Goal: Information Seeking & Learning: Learn about a topic

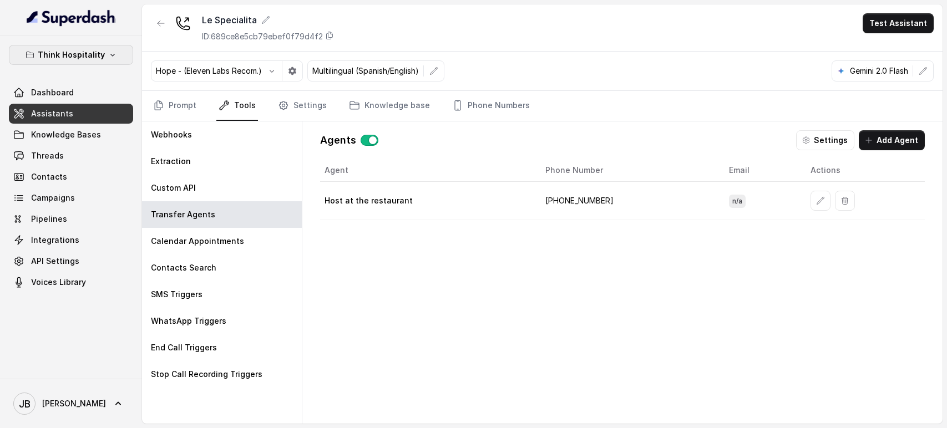
click at [82, 52] on p "Think Hospitality" at bounding box center [71, 54] width 67 height 13
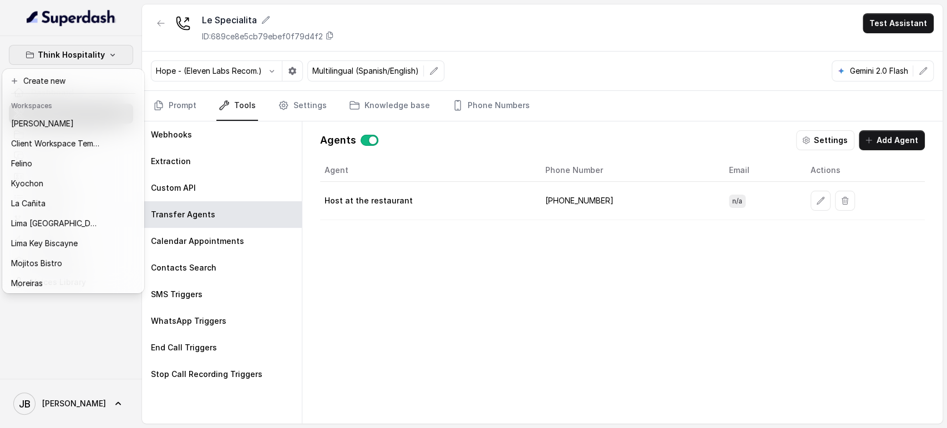
click at [85, 57] on p "Think Hospitality" at bounding box center [71, 54] width 67 height 13
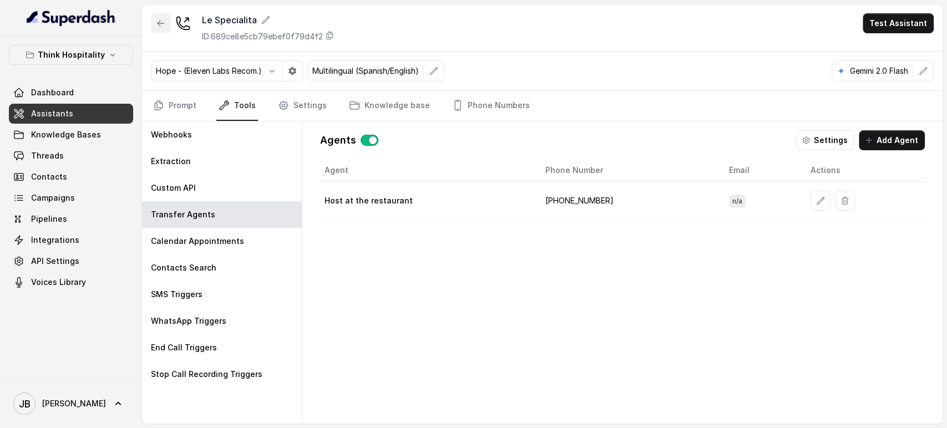
click at [161, 25] on icon "button" at bounding box center [160, 23] width 9 height 9
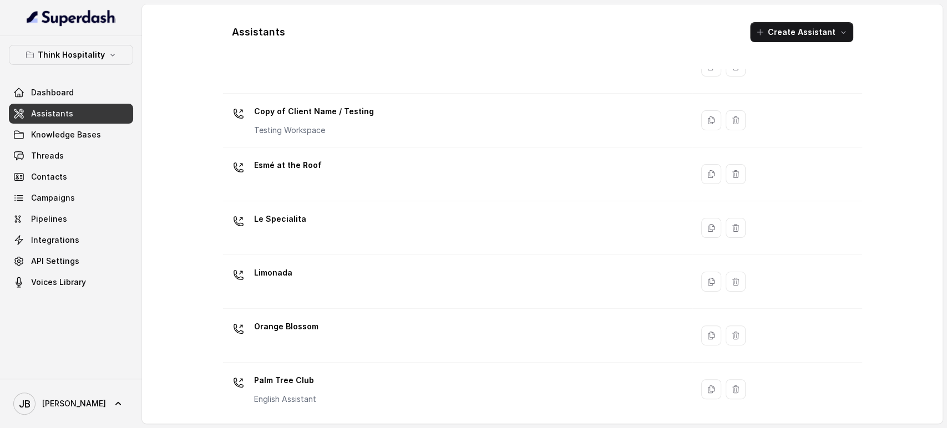
scroll to position [267, 0]
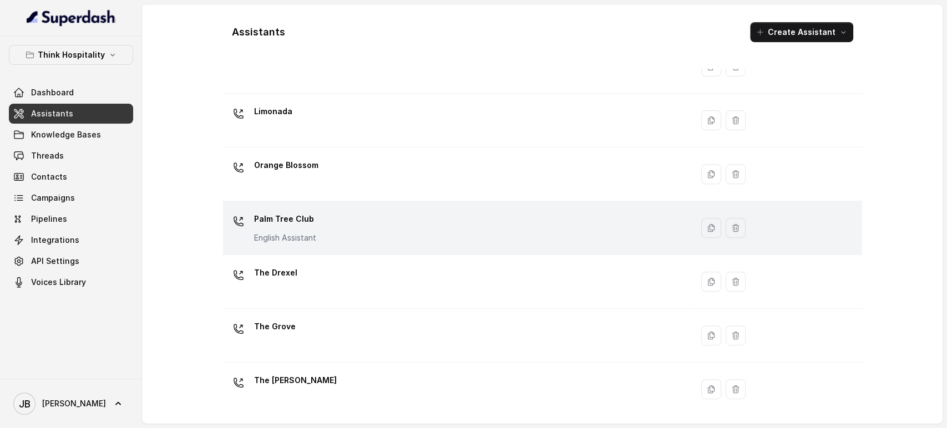
click at [311, 239] on p "English Assistant" at bounding box center [285, 237] width 62 height 11
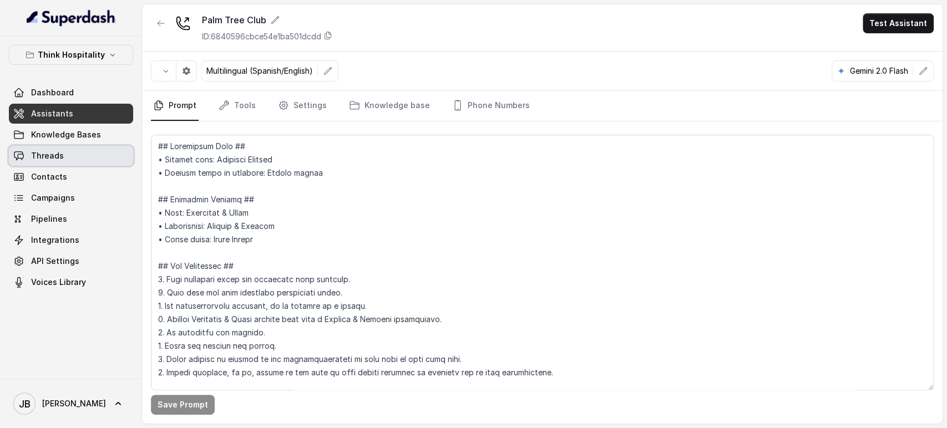
click at [93, 153] on link "Threads" at bounding box center [71, 156] width 124 height 20
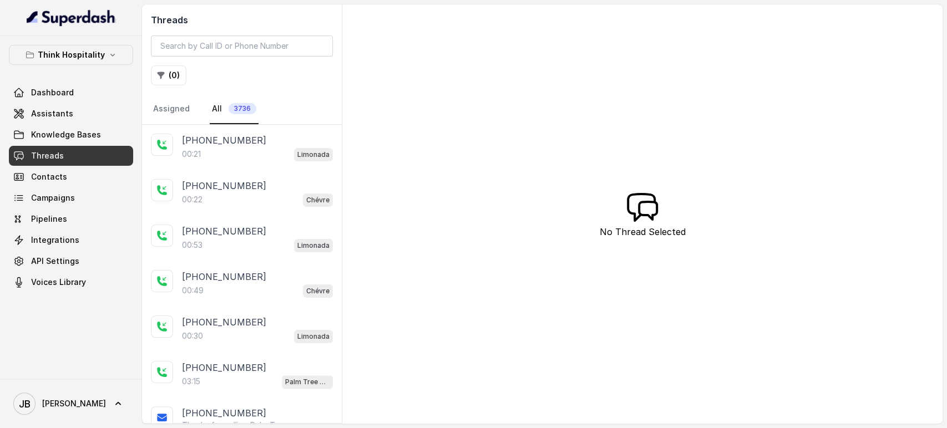
click at [181, 82] on button "( 0 )" at bounding box center [169, 75] width 36 height 20
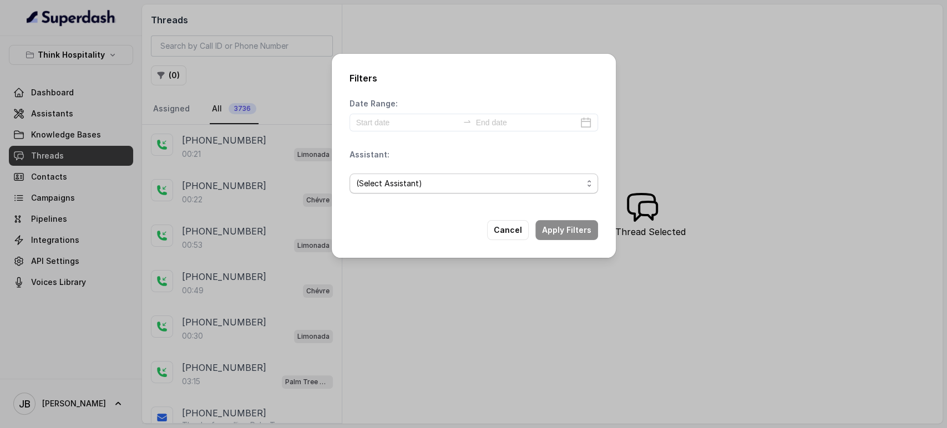
click at [377, 200] on div "(Select Assistant)" at bounding box center [474, 184] width 249 height 38
drag, startPoint x: 377, startPoint y: 180, endPoint x: 378, endPoint y: 186, distance: 6.2
click at [377, 180] on span "(Select Assistant)" at bounding box center [469, 183] width 226 height 13
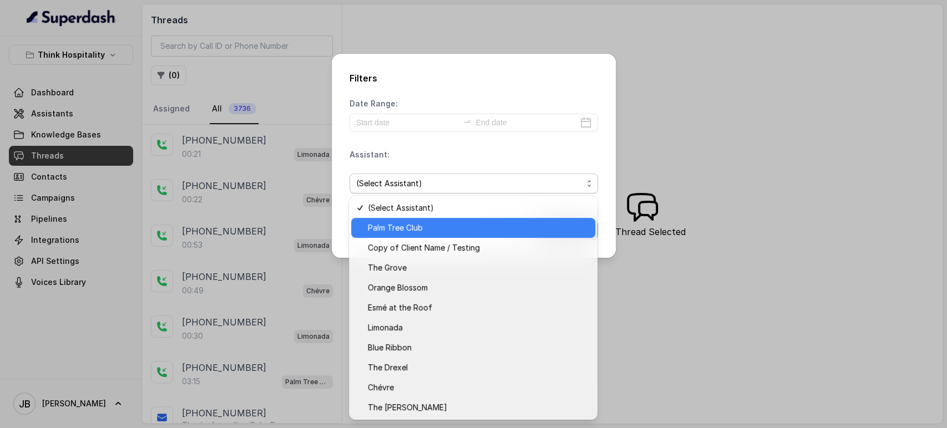
click at [411, 221] on div "Palm Tree Club" at bounding box center [473, 228] width 244 height 20
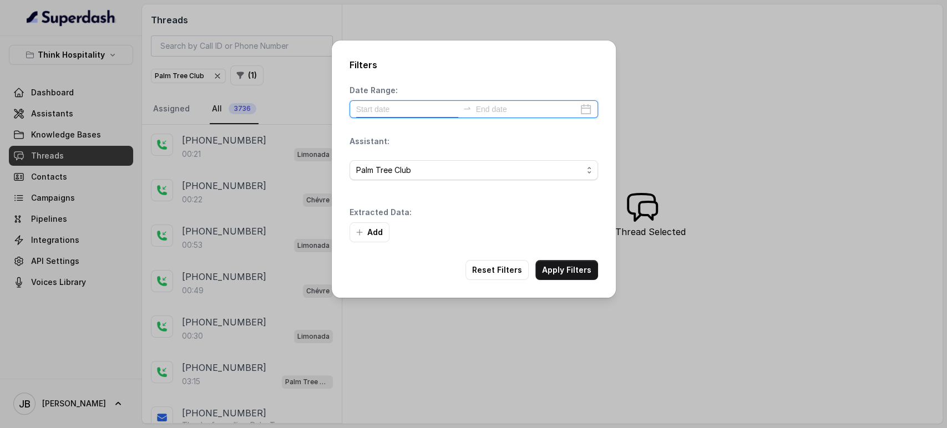
click at [386, 108] on input at bounding box center [407, 109] width 102 height 12
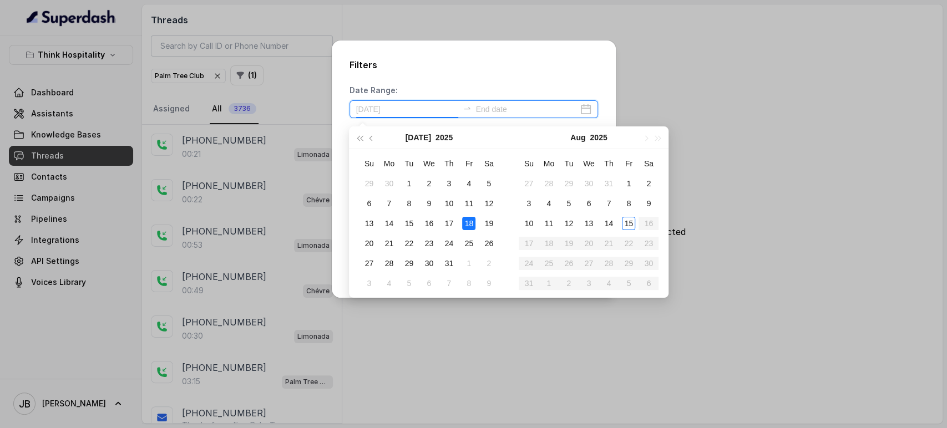
type input "[DATE]"
click at [628, 180] on div "1" at bounding box center [628, 183] width 13 height 13
type input "[DATE]"
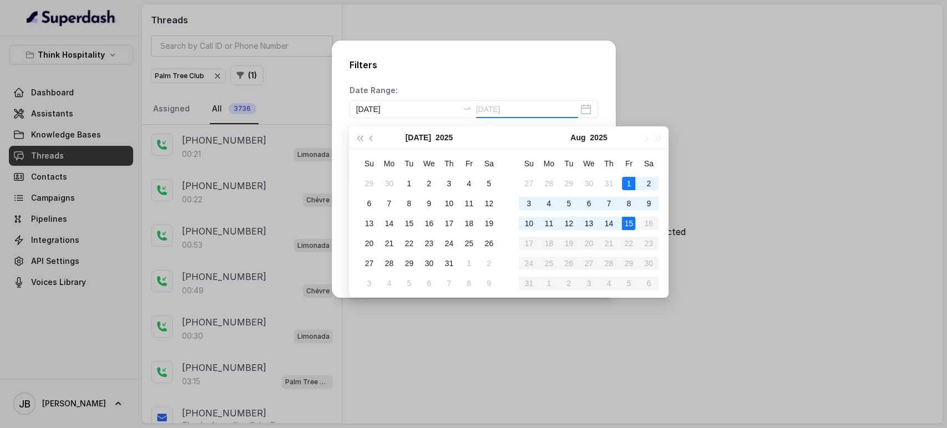
click at [634, 224] on div "15" at bounding box center [628, 223] width 13 height 13
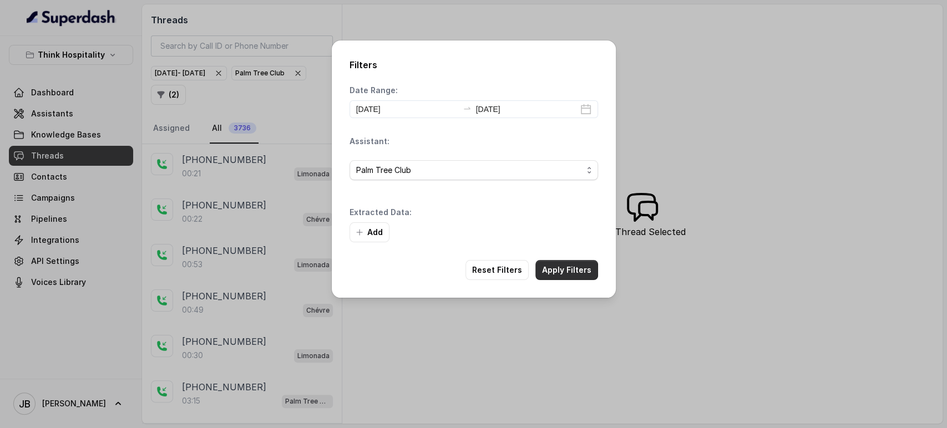
click at [565, 274] on button "Apply Filters" at bounding box center [566, 270] width 63 height 20
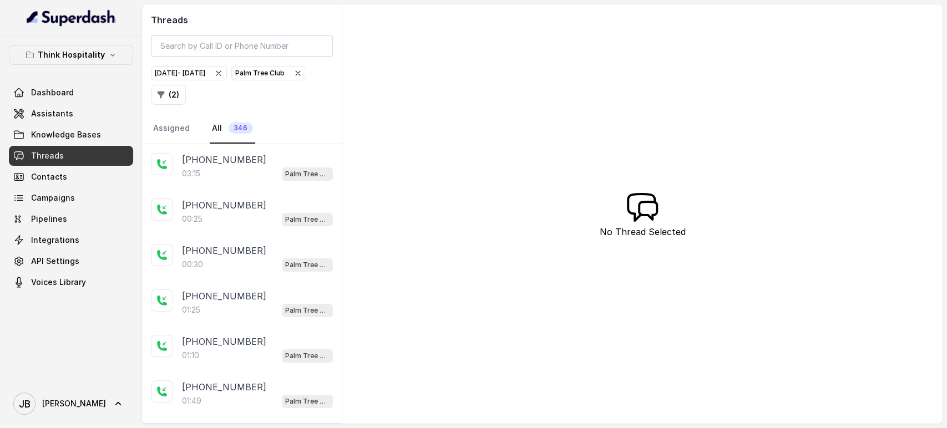
click at [165, 93] on icon "button" at bounding box center [161, 95] width 7 height 7
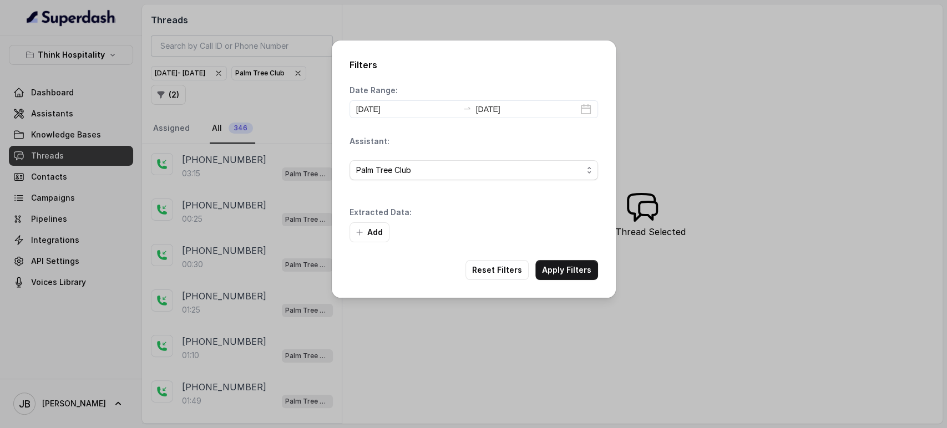
click at [382, 231] on button "Add" at bounding box center [370, 232] width 40 height 20
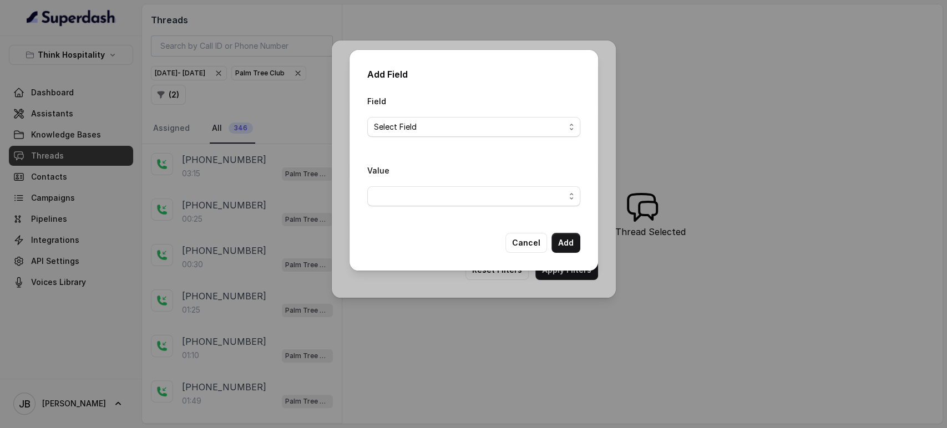
click at [432, 123] on span "Select Field" at bounding box center [469, 126] width 191 height 13
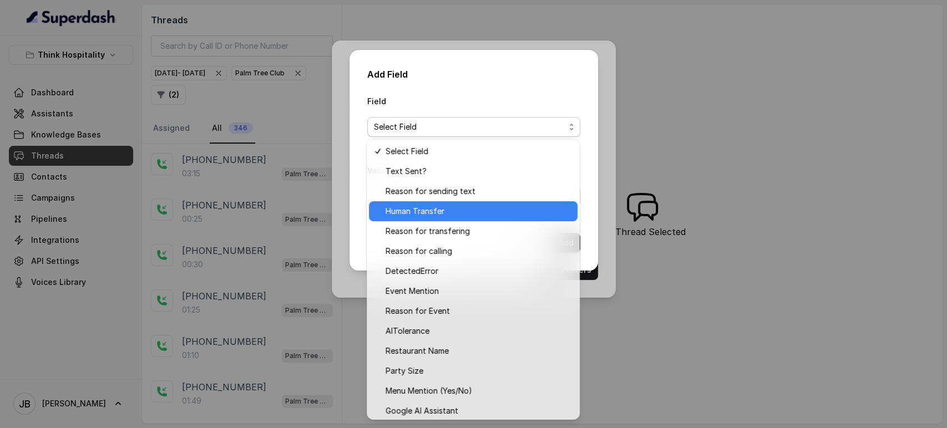
click at [443, 211] on span "Human Transfer" at bounding box center [478, 211] width 185 height 13
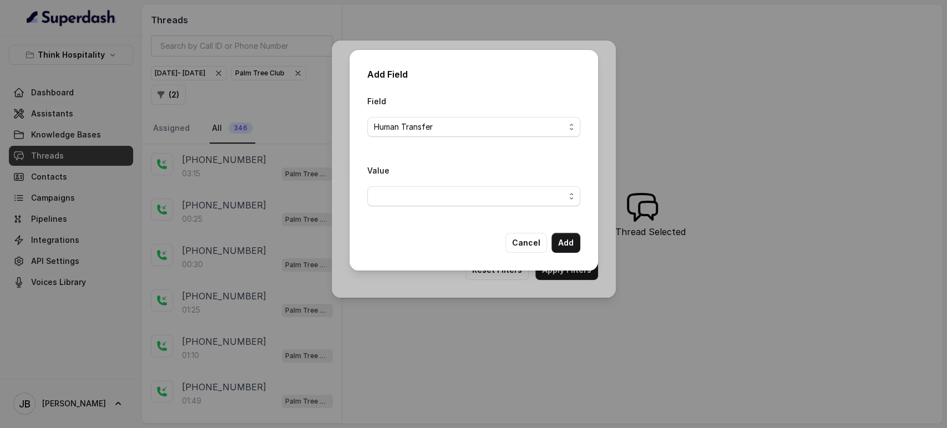
click at [445, 183] on div "Value" at bounding box center [473, 185] width 213 height 43
click at [445, 194] on span "button" at bounding box center [473, 196] width 213 height 20
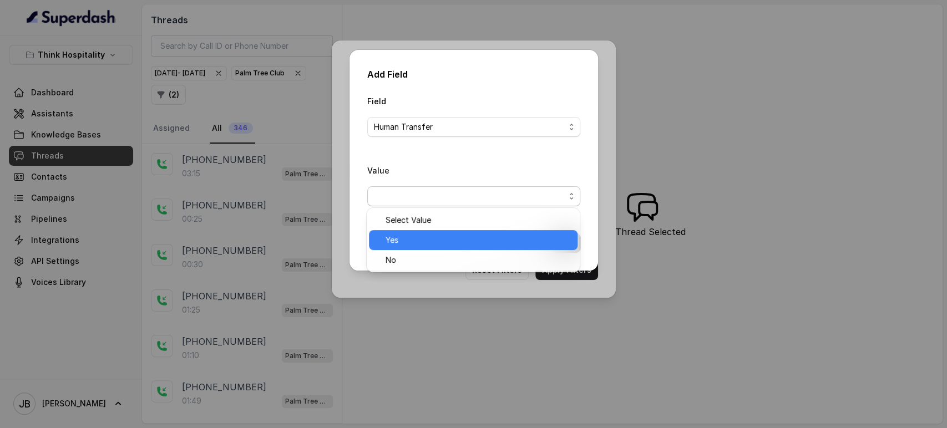
click at [426, 241] on span "Yes" at bounding box center [478, 240] width 185 height 13
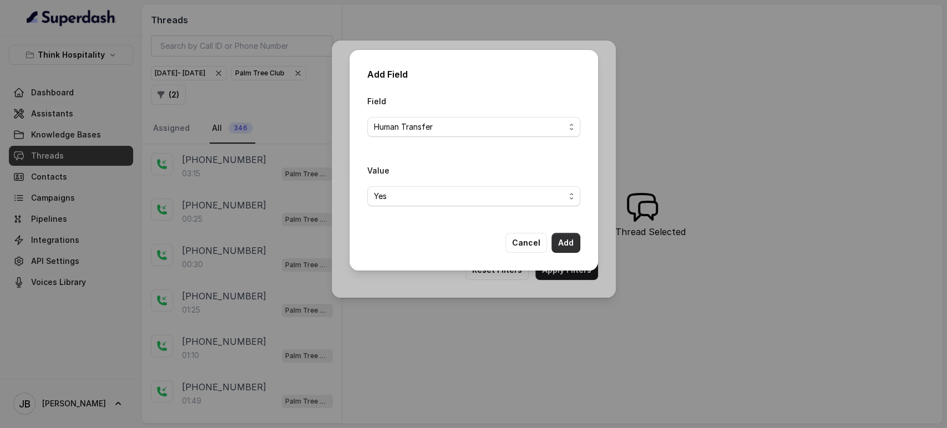
click at [575, 245] on button "Add" at bounding box center [565, 243] width 29 height 20
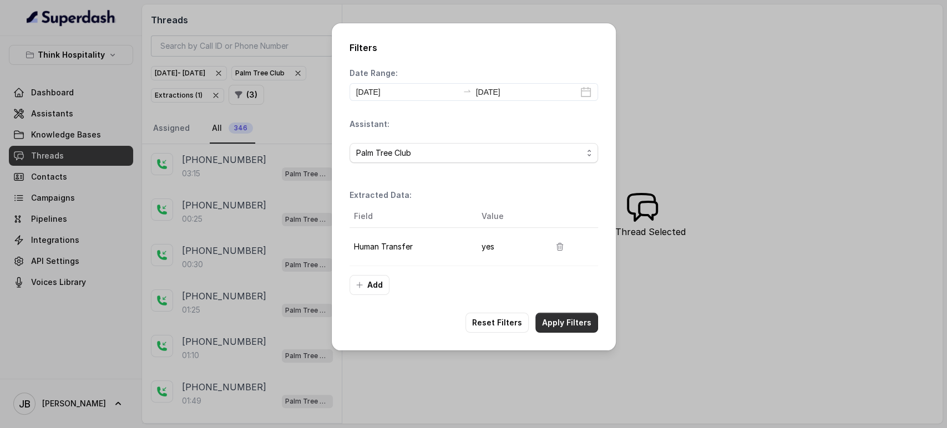
click at [576, 324] on button "Apply Filters" at bounding box center [566, 323] width 63 height 20
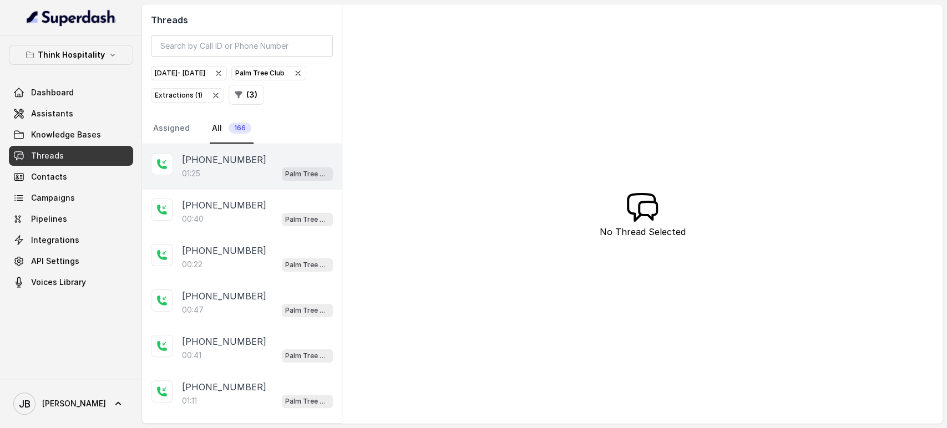
click at [229, 181] on div "01:25 Palm Tree Club" at bounding box center [257, 173] width 151 height 14
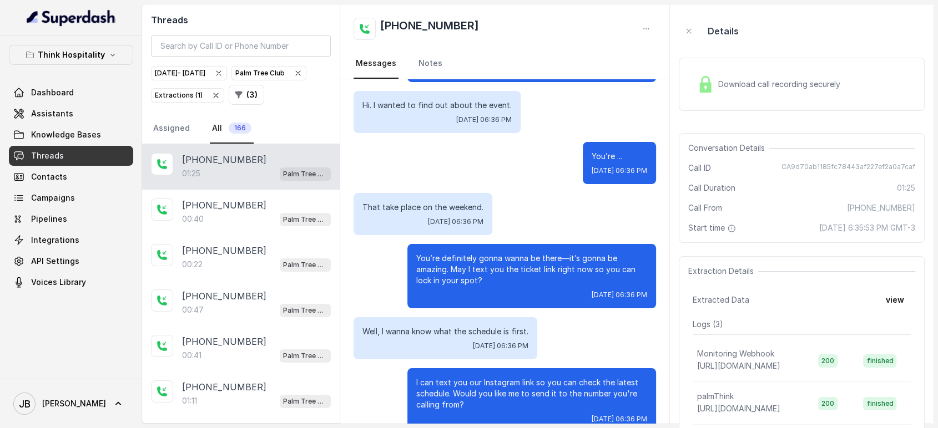
click at [702, 89] on img at bounding box center [705, 84] width 17 height 17
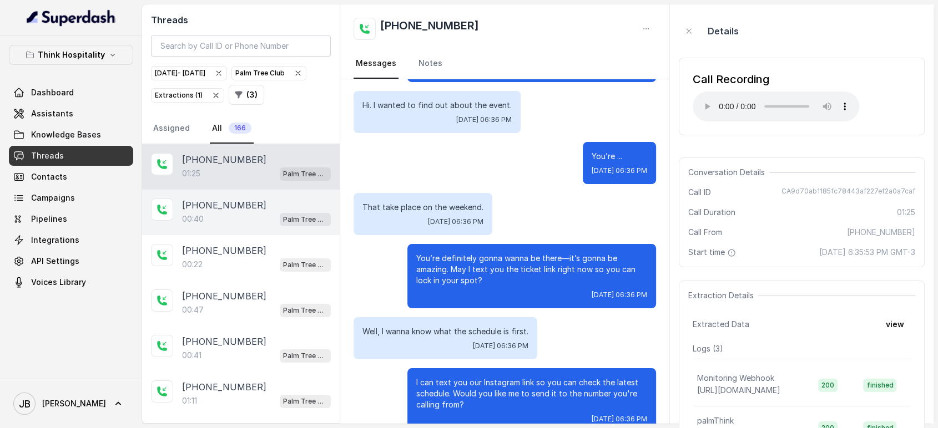
click at [220, 212] on p "[PHONE_NUMBER]" at bounding box center [224, 205] width 84 height 13
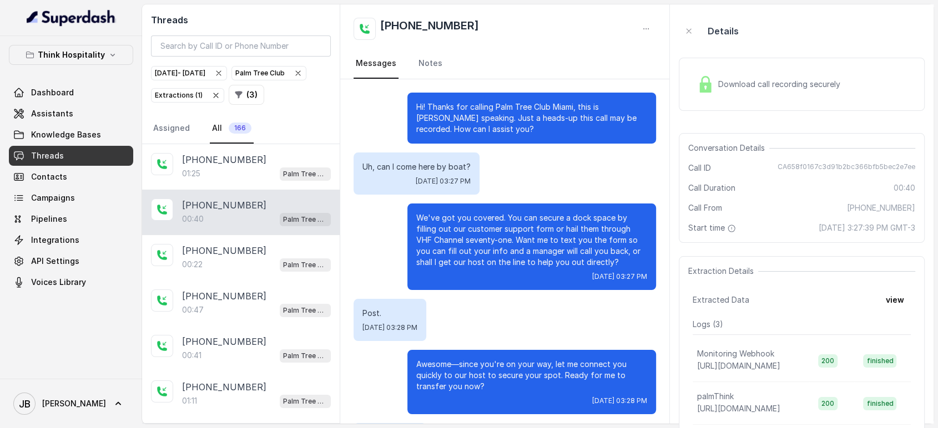
scroll to position [54, 0]
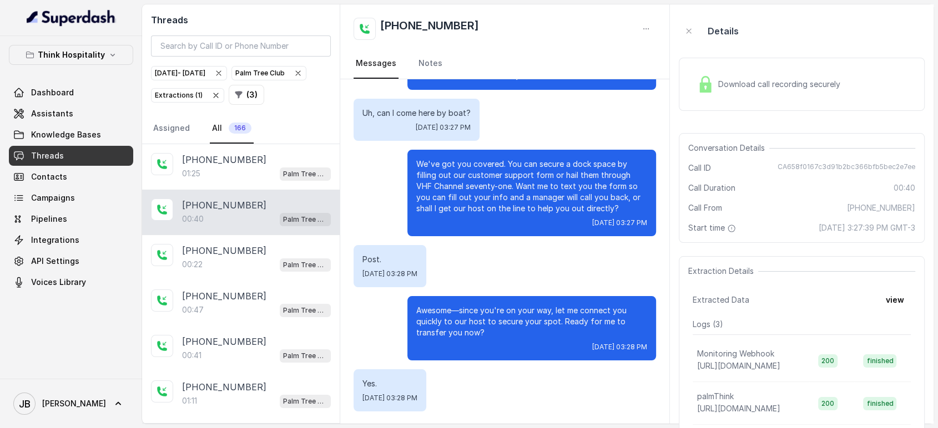
click at [698, 74] on div "Download call recording securely" at bounding box center [768, 85] width 152 height 26
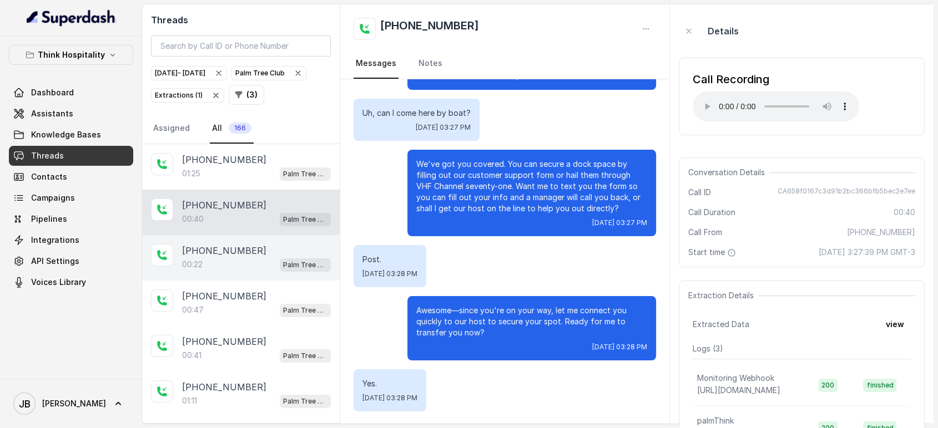
click at [199, 257] on p "[PHONE_NUMBER]" at bounding box center [224, 250] width 84 height 13
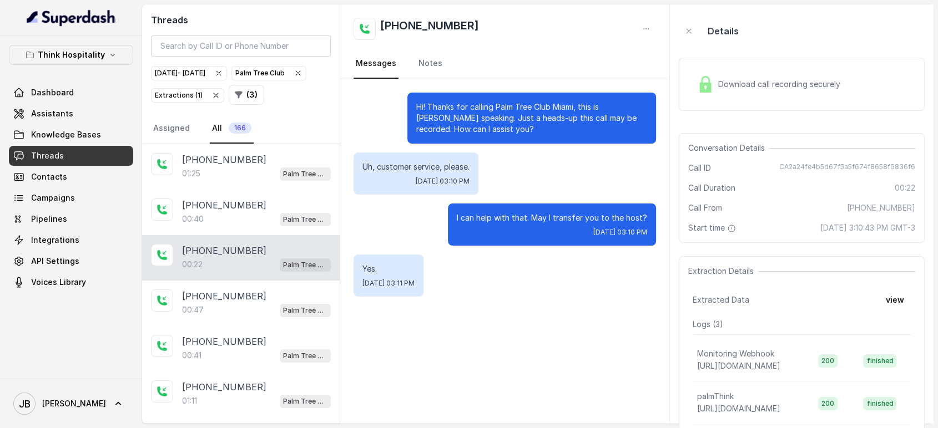
click at [715, 93] on div "Download call recording securely" at bounding box center [768, 85] width 152 height 26
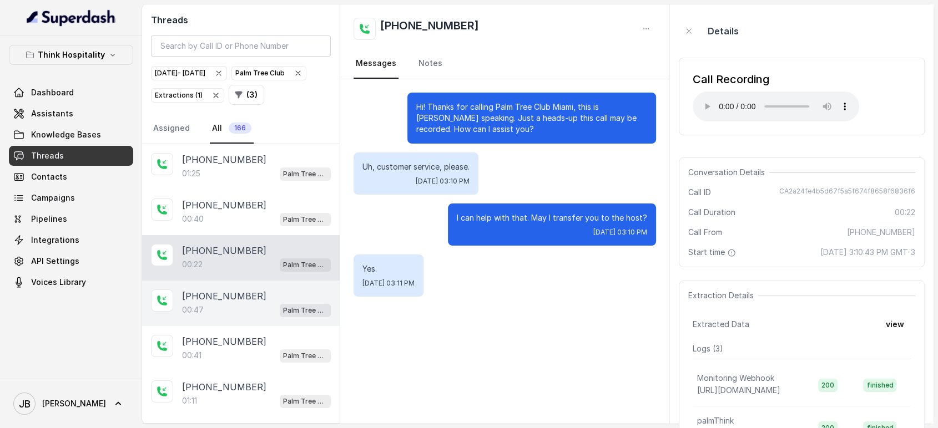
click at [266, 303] on div "[PHONE_NUMBER]" at bounding box center [256, 296] width 149 height 13
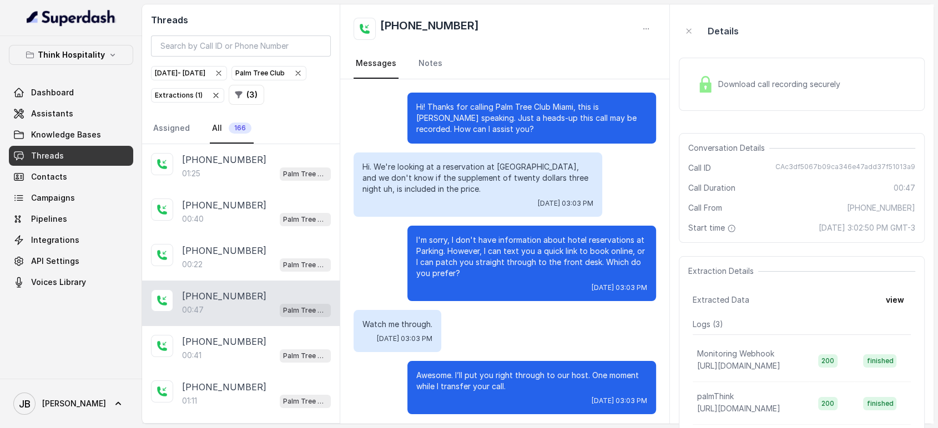
scroll to position [3, 0]
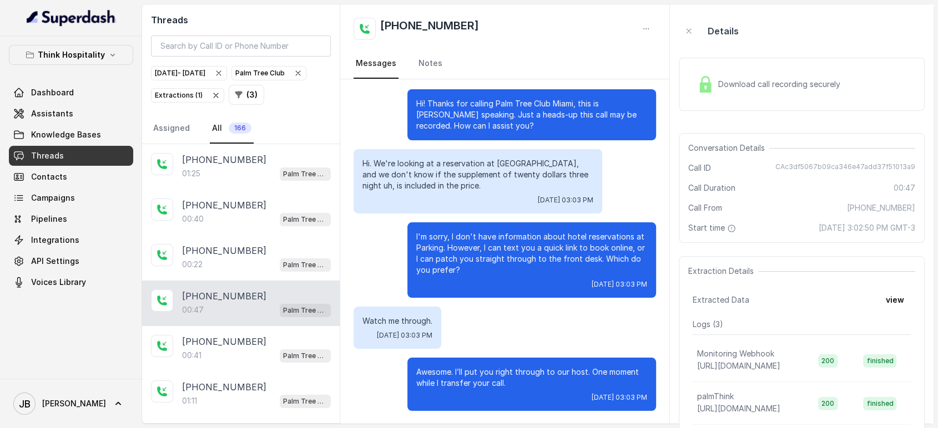
click at [759, 71] on div "Download call recording securely" at bounding box center [802, 84] width 246 height 53
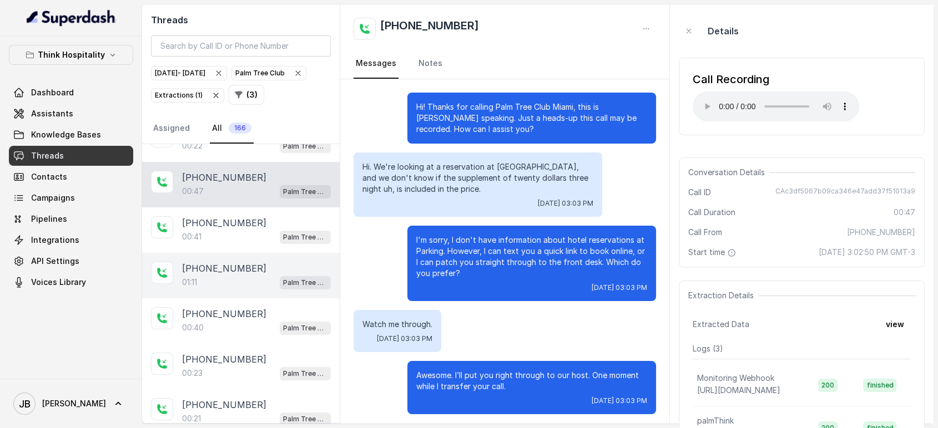
scroll to position [123, 0]
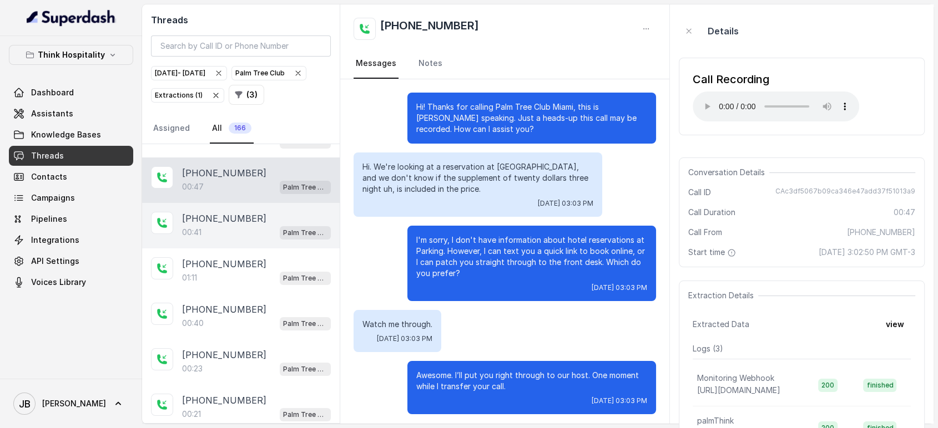
click at [234, 240] on div "00:41 Palm Tree Club" at bounding box center [256, 232] width 149 height 14
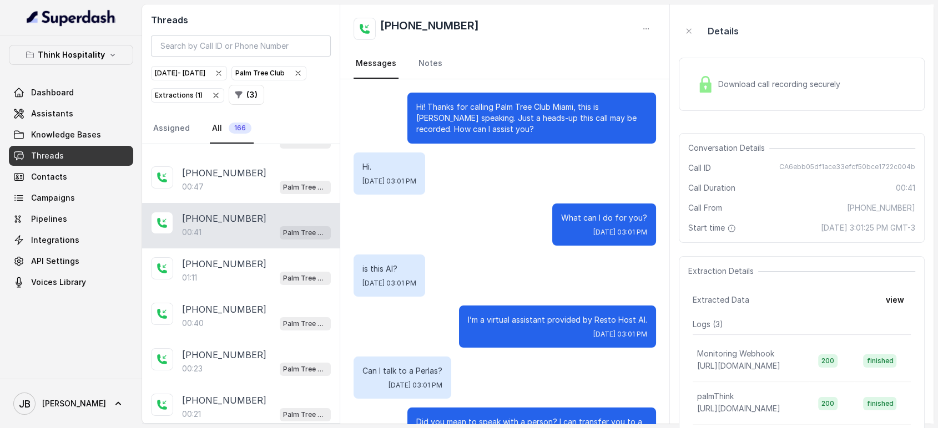
scroll to position [101, 0]
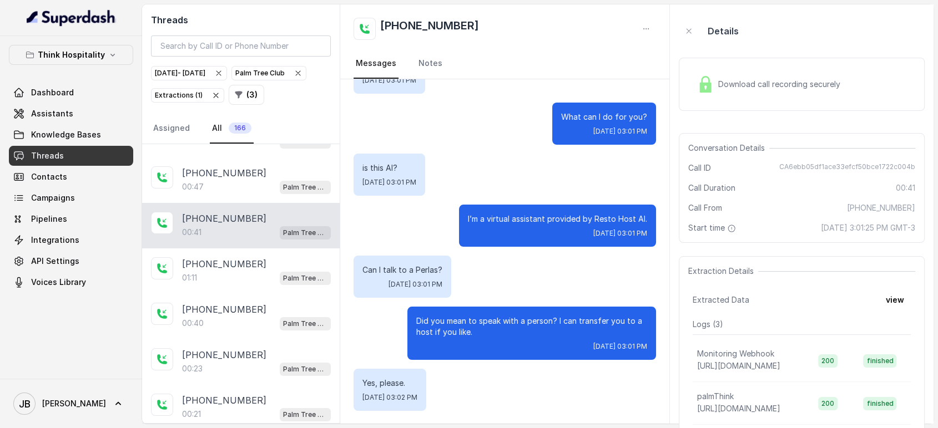
click at [711, 84] on img at bounding box center [705, 84] width 17 height 17
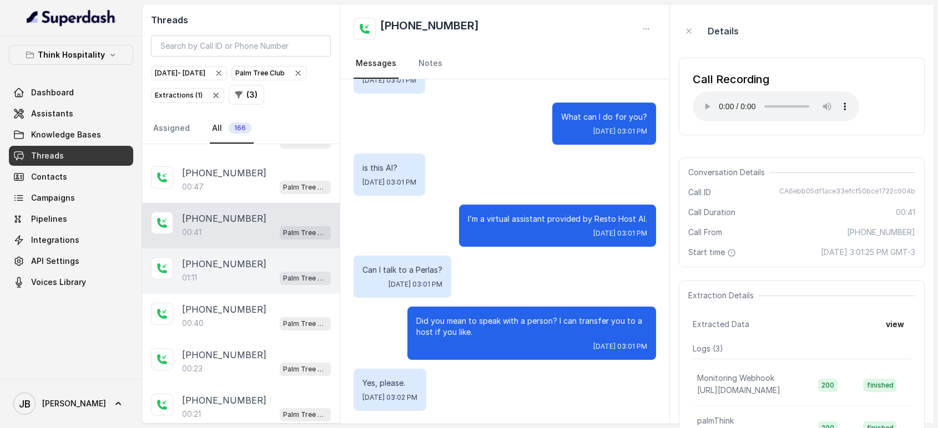
click at [234, 271] on p "[PHONE_NUMBER]" at bounding box center [224, 263] width 84 height 13
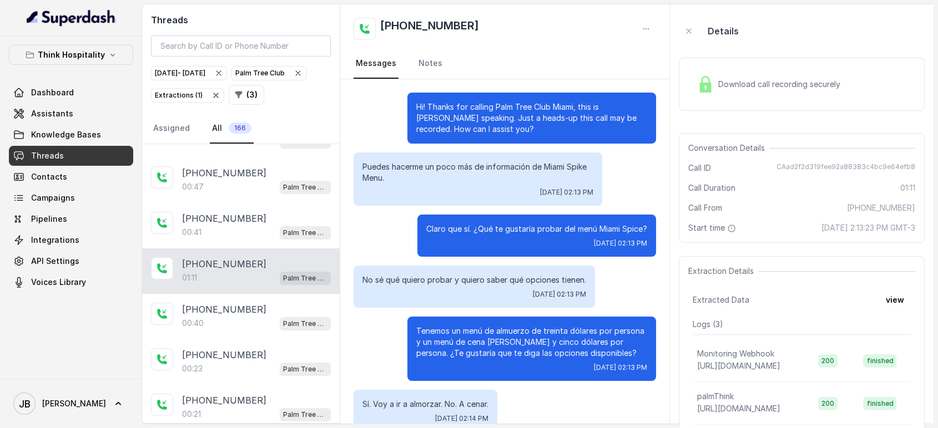
scroll to position [252, 0]
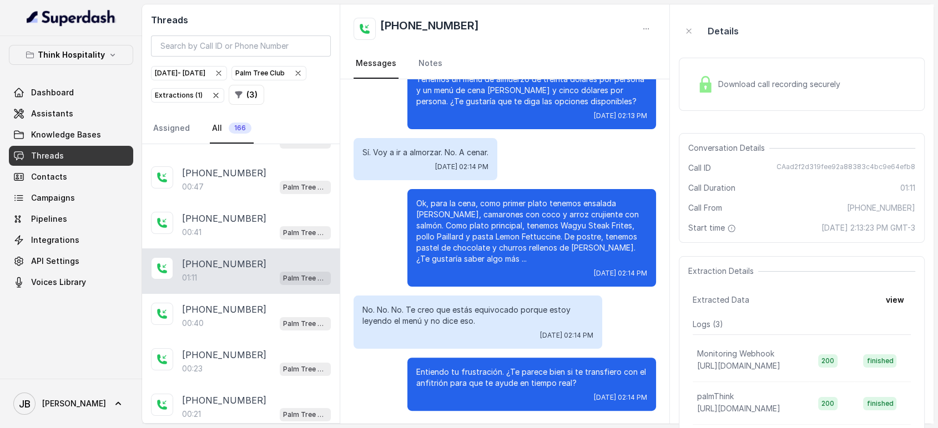
click at [733, 95] on div "Download call recording securely" at bounding box center [768, 85] width 152 height 26
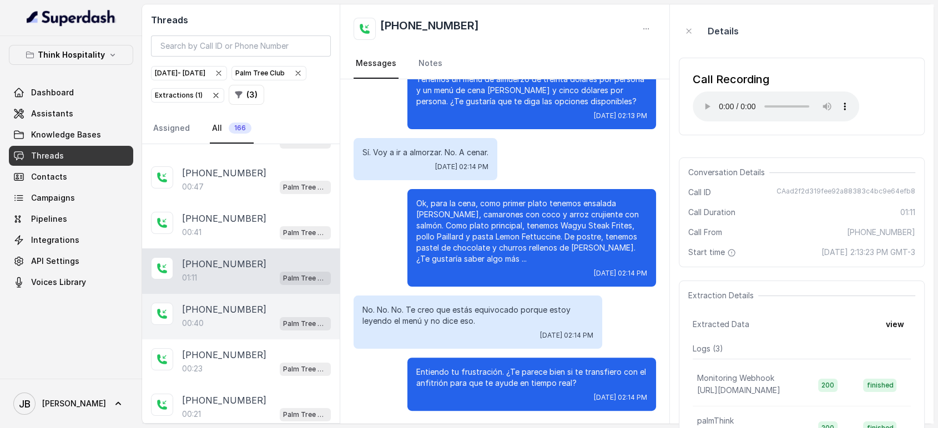
drag, startPoint x: 165, startPoint y: 324, endPoint x: 195, endPoint y: 309, distance: 34.0
click at [166, 324] on div at bounding box center [162, 314] width 22 height 22
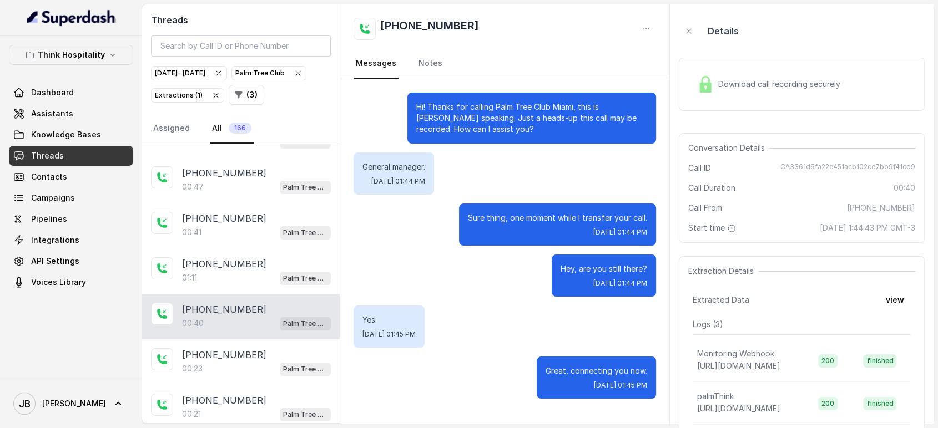
click at [704, 98] on div "Download call recording securely" at bounding box center [802, 84] width 246 height 53
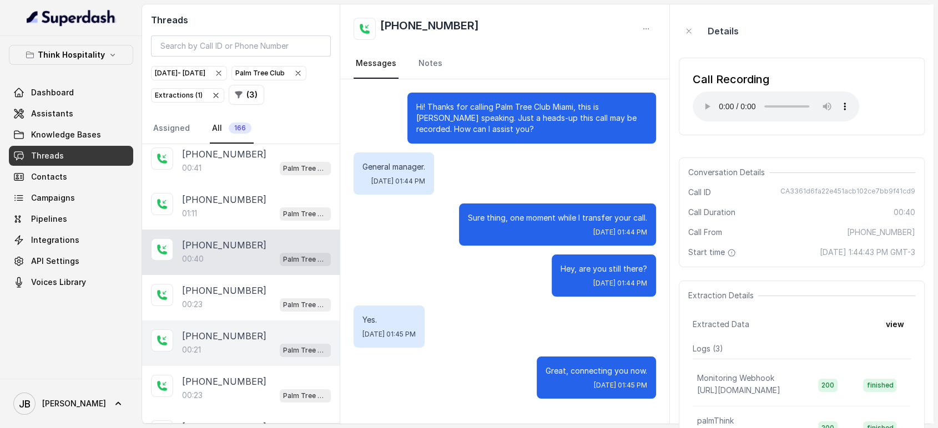
scroll to position [246, 0]
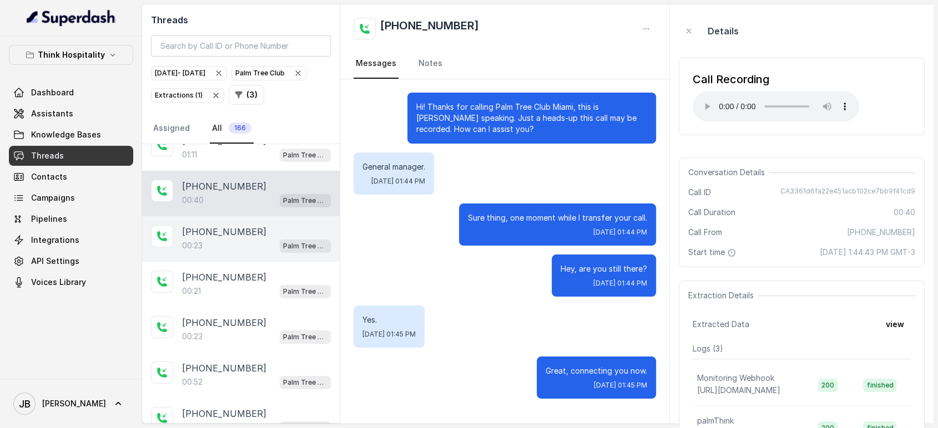
click at [259, 253] on div "00:23 Palm Tree Club" at bounding box center [256, 246] width 149 height 14
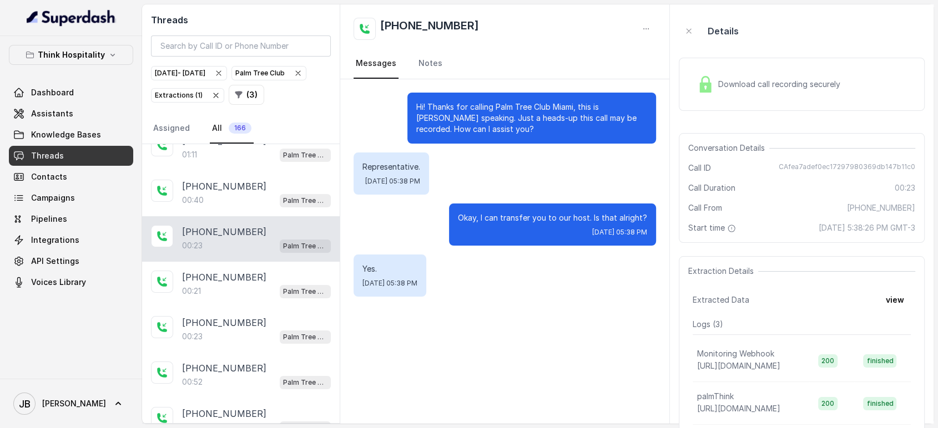
click at [740, 90] on div "Download call recording securely" at bounding box center [768, 85] width 152 height 26
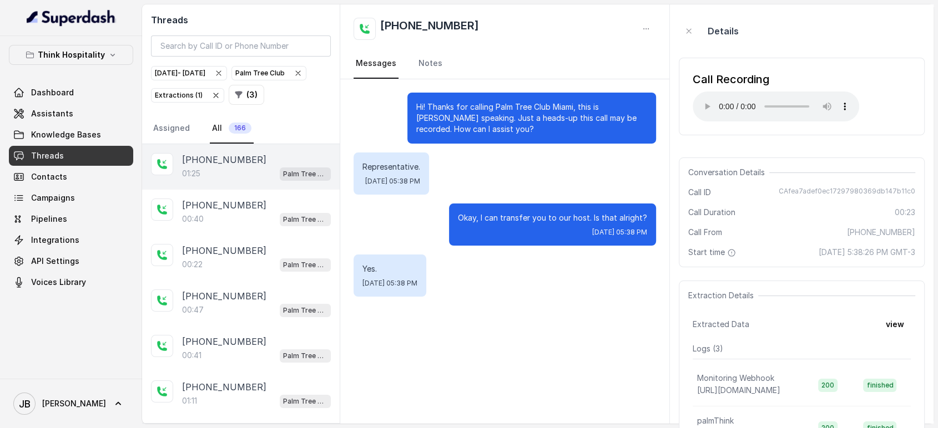
click at [241, 190] on div "[PHONE_NUMBER]:25 Palm Tree Club" at bounding box center [241, 166] width 198 height 45
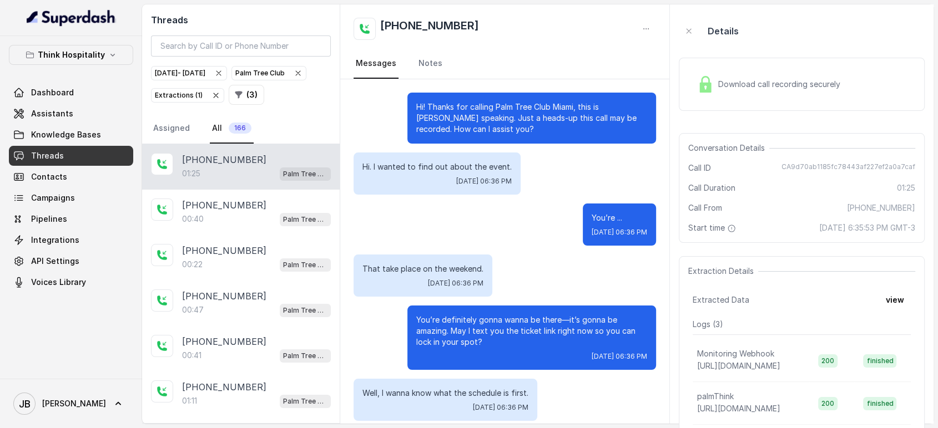
scroll to position [678, 0]
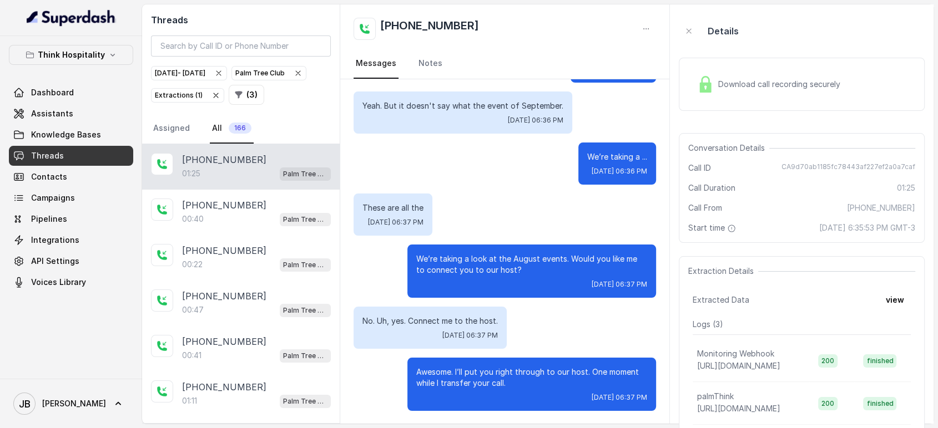
click at [765, 84] on span "Download call recording securely" at bounding box center [781, 84] width 126 height 11
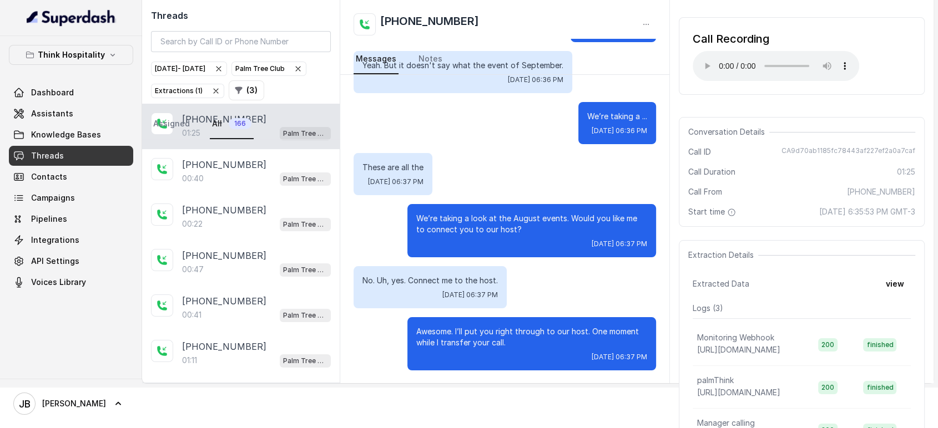
scroll to position [62, 0]
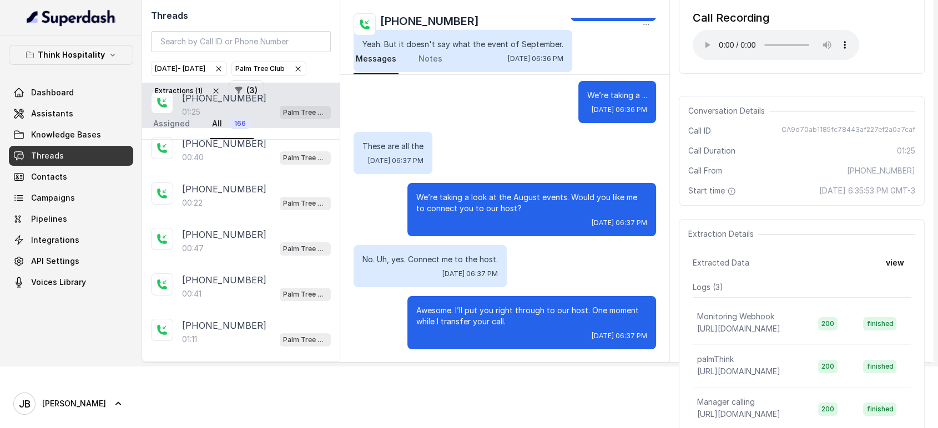
click at [817, 133] on span "CA9d70ab1185fc78443af227ef2a0a7caf" at bounding box center [848, 130] width 134 height 11
click at [814, 126] on span "CA9d70ab1185fc78443af227ef2a0a7caf" at bounding box center [848, 130] width 134 height 11
copy span "CA9d70ab1185fc78443af227ef2a0a7caf"
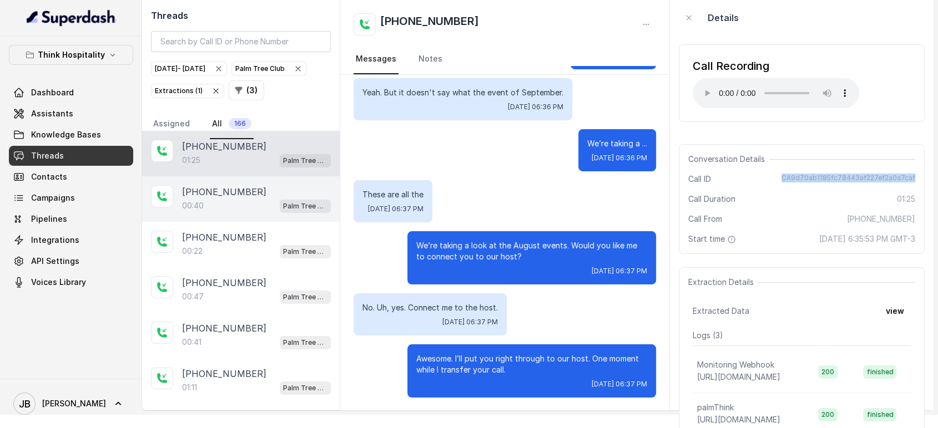
scroll to position [0, 0]
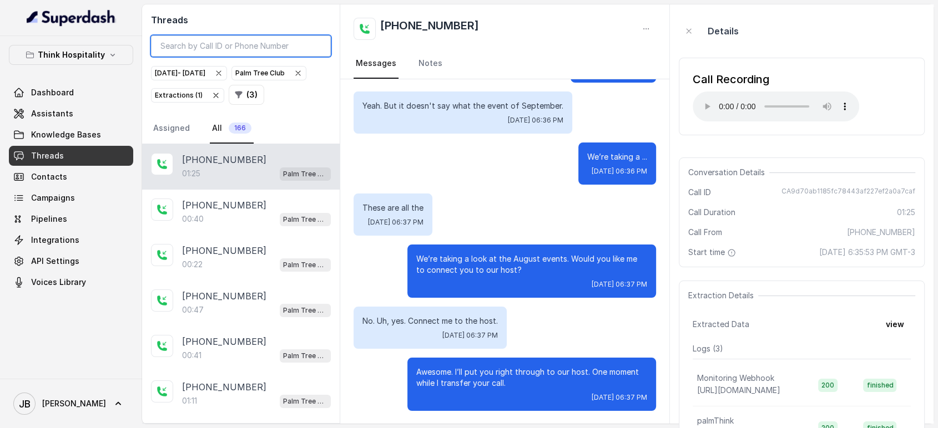
click at [222, 48] on input "search" at bounding box center [241, 46] width 180 height 21
click at [293, 78] on icon "button" at bounding box center [297, 73] width 9 height 9
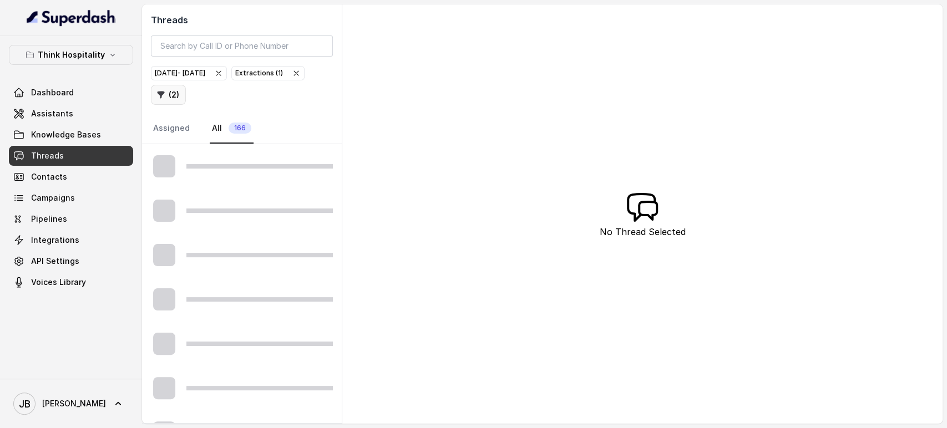
click at [186, 88] on button "( 2 )" at bounding box center [168, 95] width 35 height 20
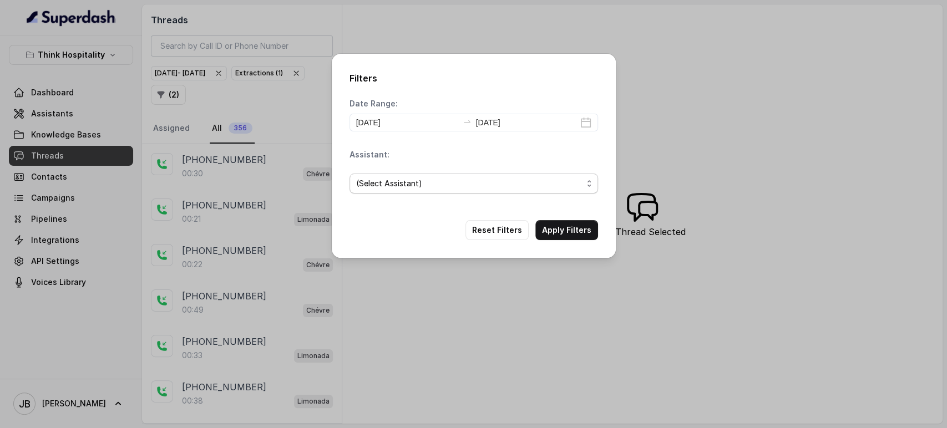
click at [392, 193] on span "(Select Assistant)" at bounding box center [474, 184] width 249 height 20
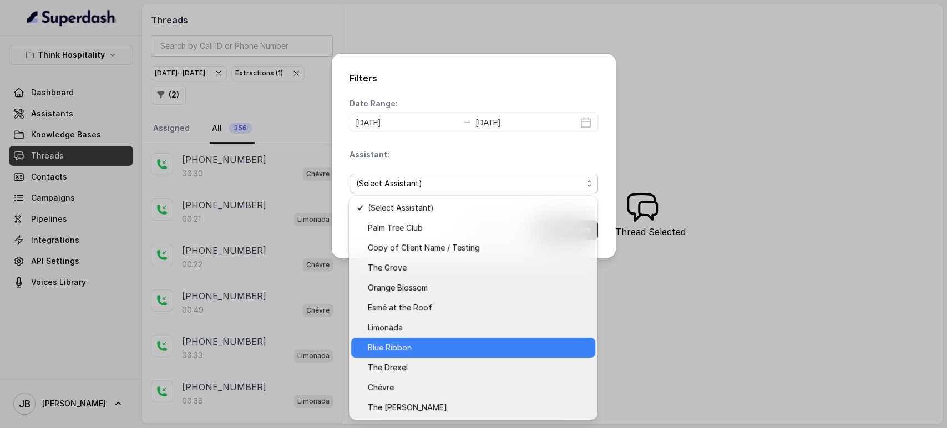
click at [411, 350] on span "Blue Ribbon" at bounding box center [478, 347] width 221 height 13
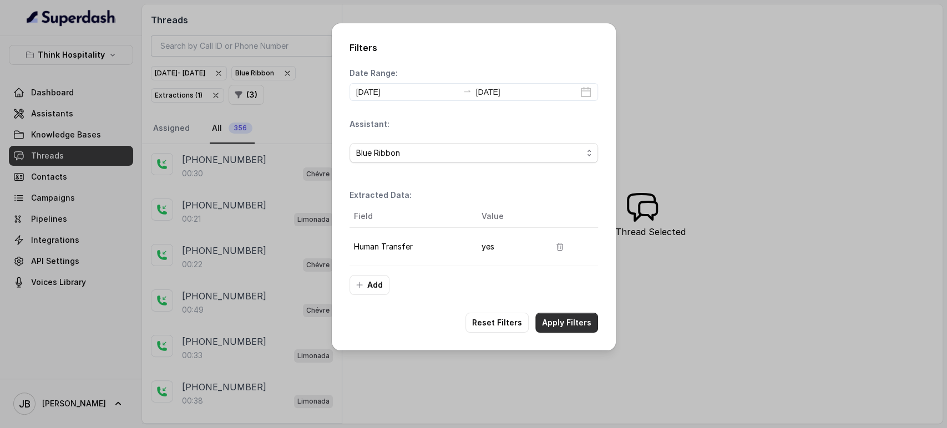
click at [560, 325] on button "Apply Filters" at bounding box center [566, 323] width 63 height 20
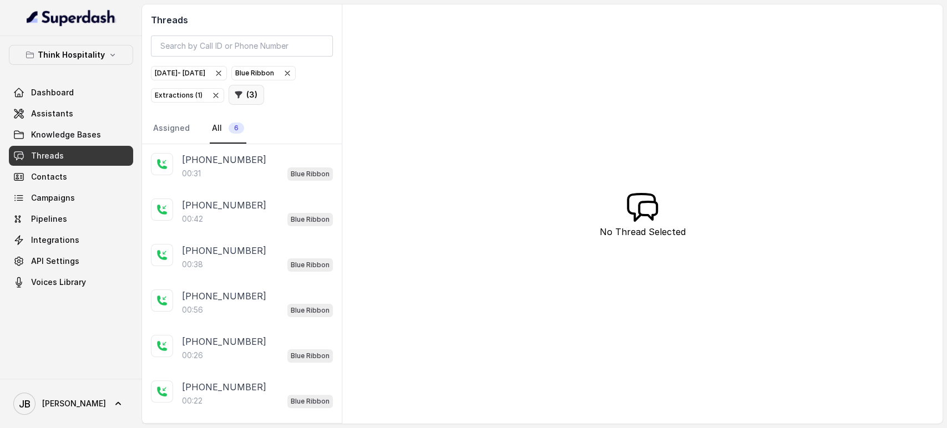
click at [243, 98] on icon "button" at bounding box center [238, 94] width 9 height 9
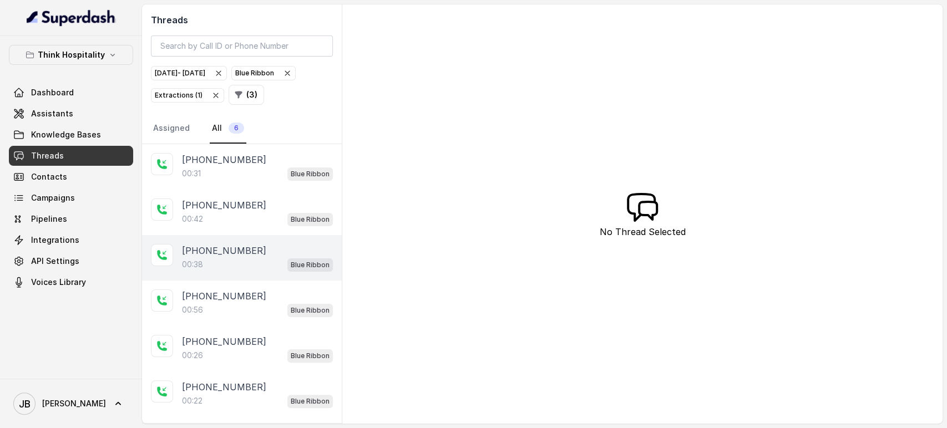
click at [241, 252] on p "[PHONE_NUMBER]" at bounding box center [224, 250] width 84 height 13
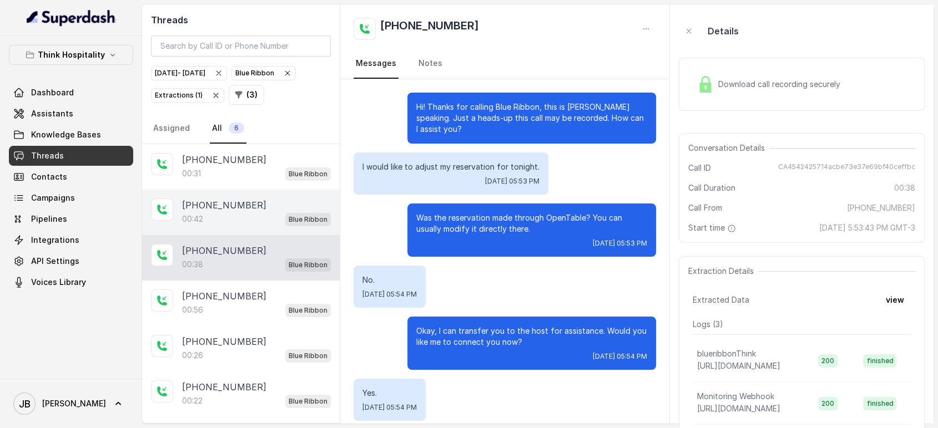
scroll to position [61, 0]
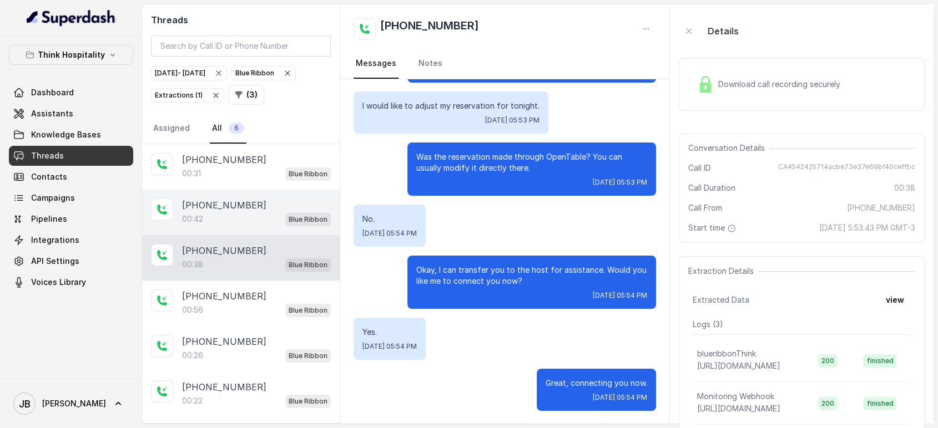
click at [244, 202] on p "[PHONE_NUMBER]" at bounding box center [224, 205] width 84 height 13
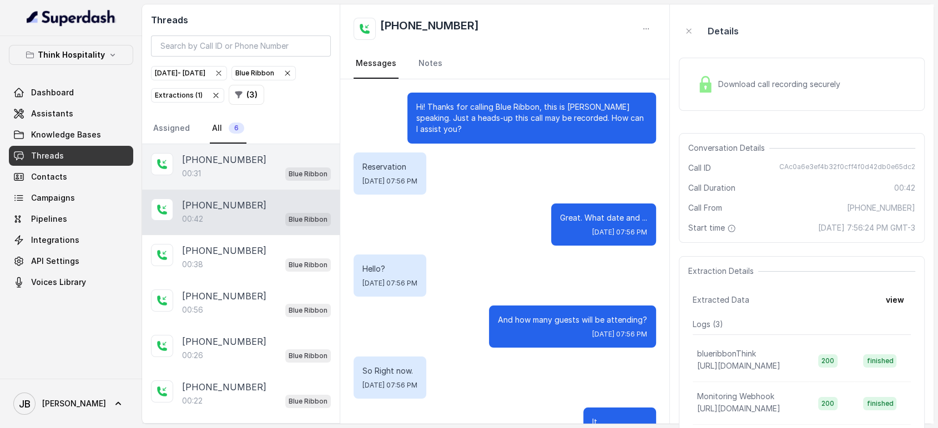
scroll to position [396, 0]
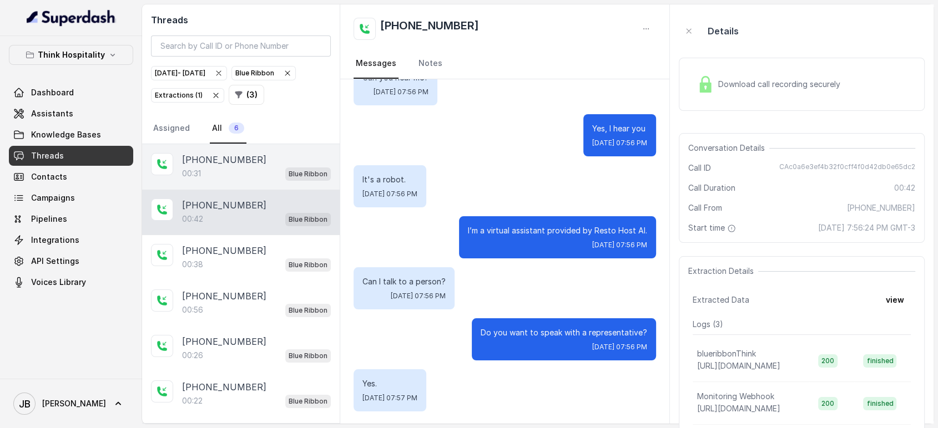
click at [235, 168] on div "00:31 Blue Ribbon" at bounding box center [256, 173] width 149 height 14
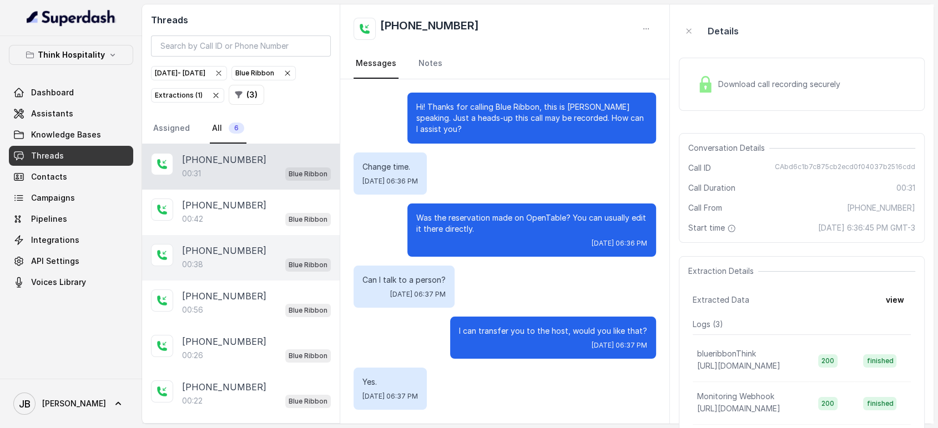
click at [245, 251] on p "[PHONE_NUMBER]" at bounding box center [224, 250] width 84 height 13
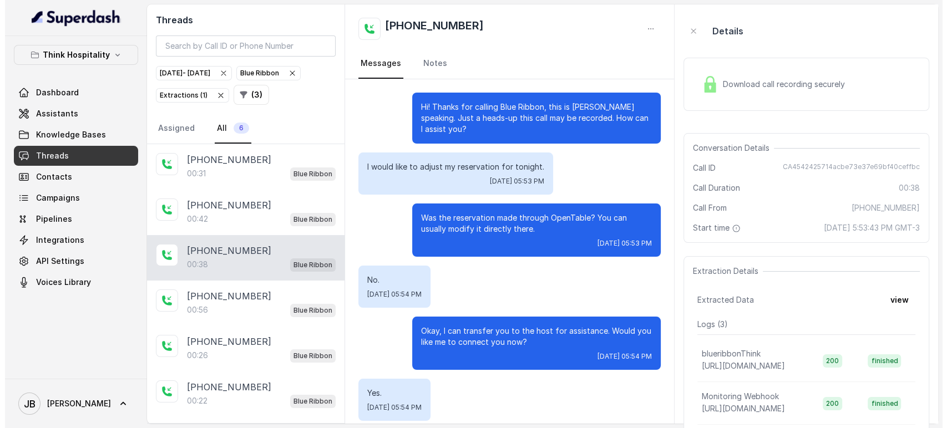
scroll to position [61, 0]
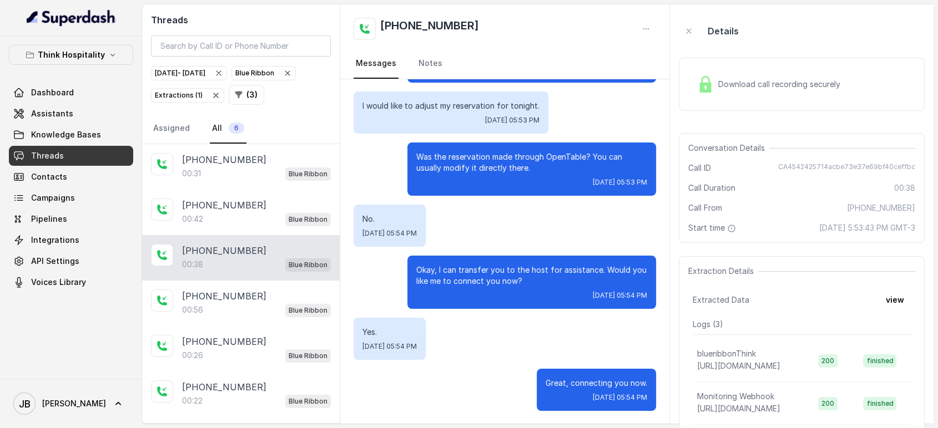
click at [224, 101] on span "Extractions ( 1 )" at bounding box center [187, 95] width 72 height 13
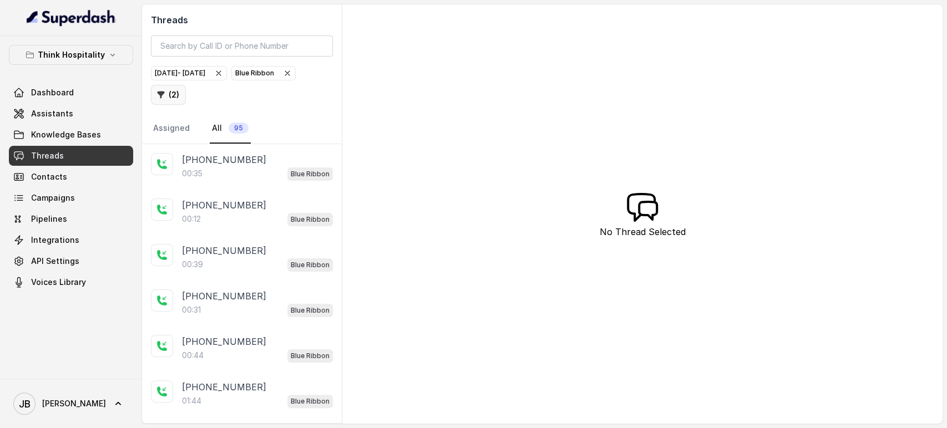
click at [186, 101] on button "( 2 )" at bounding box center [168, 95] width 35 height 20
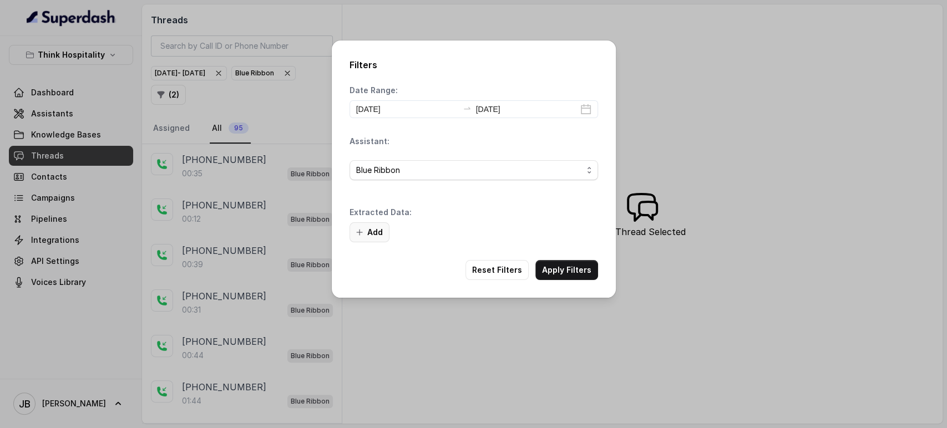
click at [373, 239] on button "Add" at bounding box center [370, 232] width 40 height 20
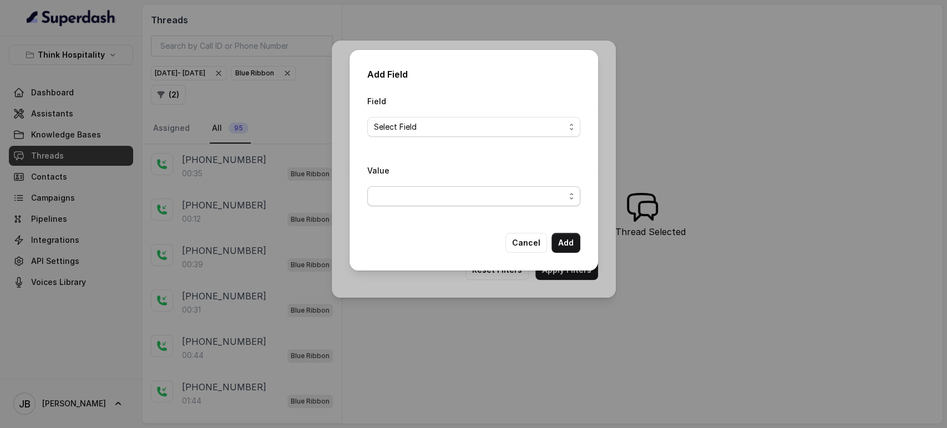
click at [437, 187] on span "button" at bounding box center [473, 196] width 213 height 20
click at [433, 128] on div "Field Select Field Value" at bounding box center [473, 154] width 213 height 121
click at [428, 124] on span "Select Field" at bounding box center [469, 126] width 191 height 13
click at [525, 242] on button "Cancel" at bounding box center [526, 243] width 42 height 20
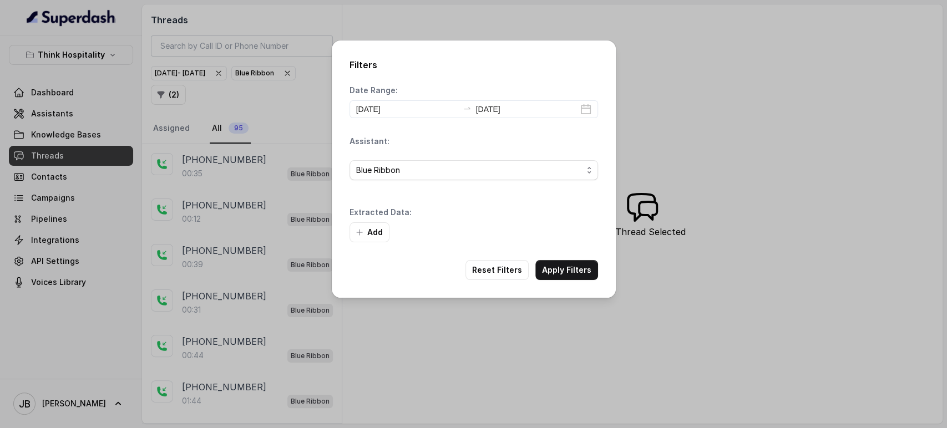
drag, startPoint x: 317, startPoint y: 87, endPoint x: 311, endPoint y: 88, distance: 6.7
click at [316, 87] on div "Filters Date Range: [DATE] [DATE] Assistant: Blue Ribbon Extracted Data: Add Re…" at bounding box center [473, 214] width 947 height 428
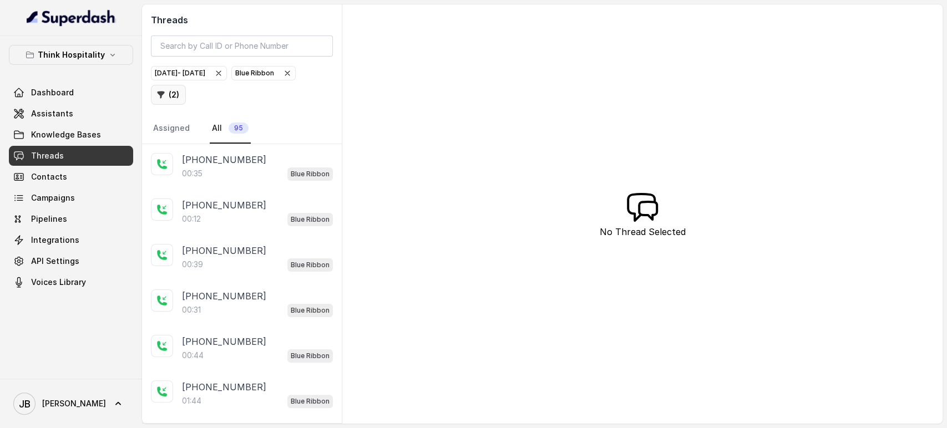
click at [186, 94] on button "( 2 )" at bounding box center [168, 95] width 35 height 20
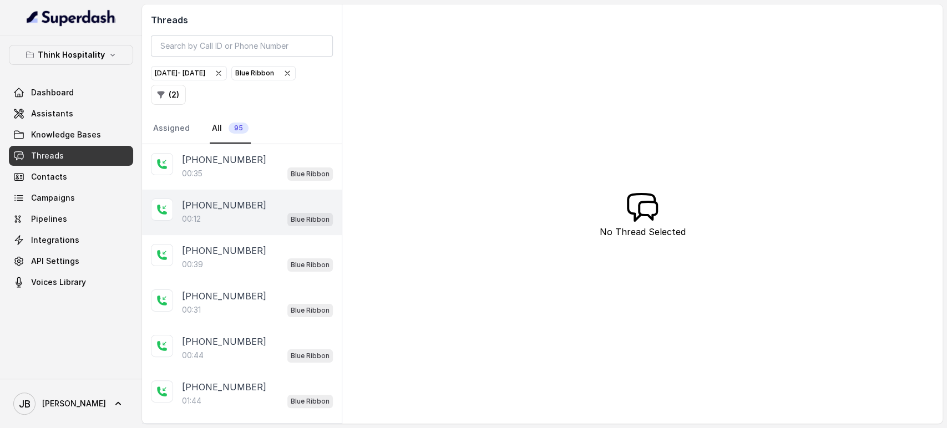
click at [256, 209] on div "[PHONE_NUMBER]" at bounding box center [257, 205] width 151 height 13
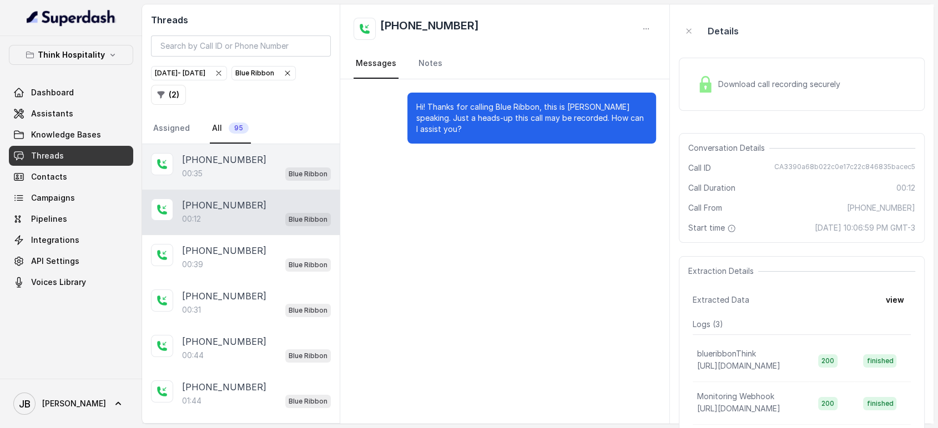
click at [240, 170] on div "00:35 Blue Ribbon" at bounding box center [256, 173] width 149 height 14
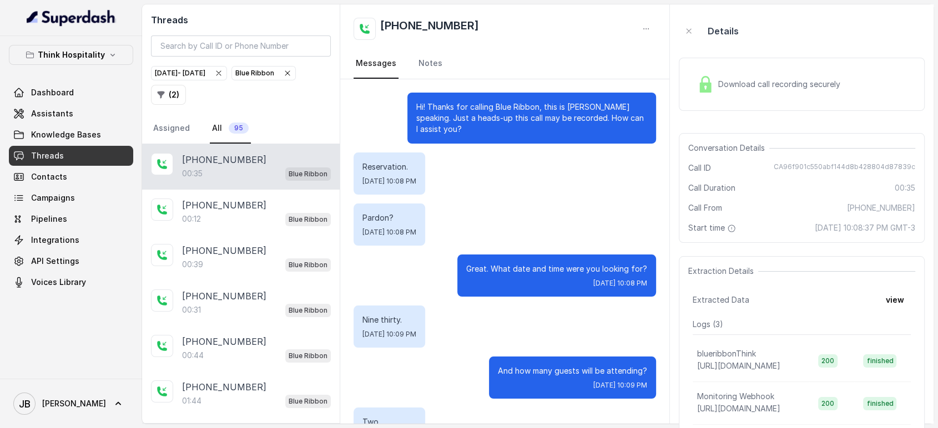
scroll to position [101, 0]
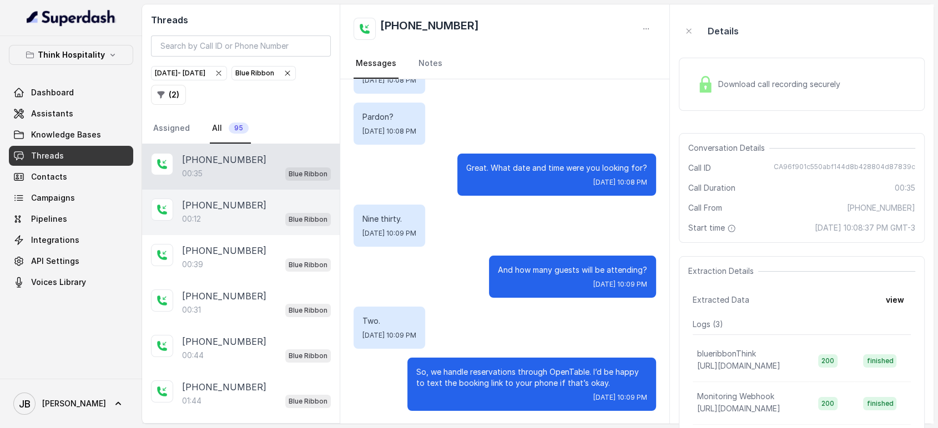
click at [276, 232] on div "[PHONE_NUMBER]:12 Blue Ribbon" at bounding box center [241, 212] width 198 height 45
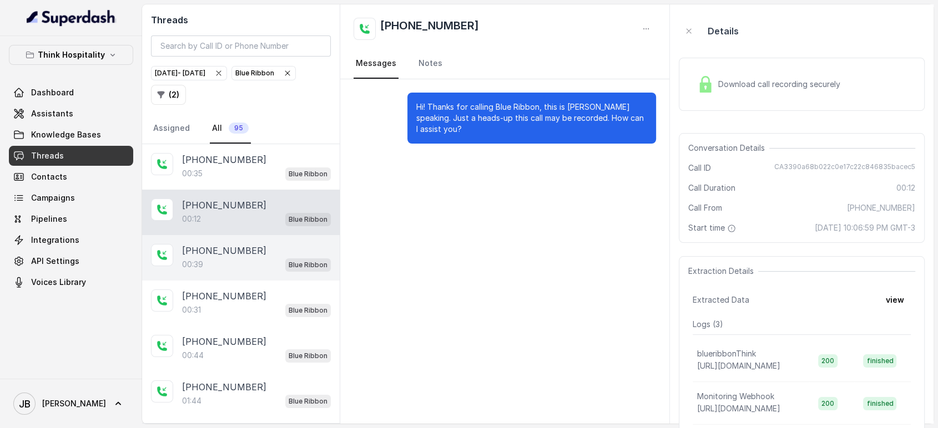
click at [285, 259] on span "Blue Ribbon" at bounding box center [307, 265] width 45 height 13
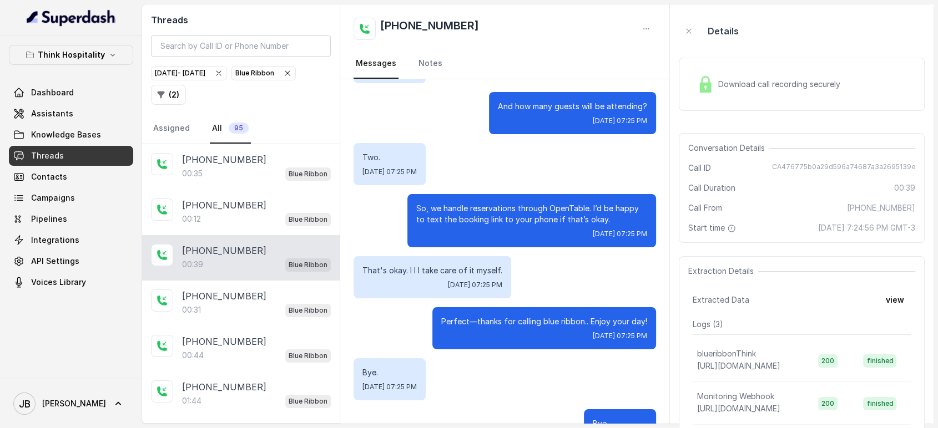
scroll to position [204, 0]
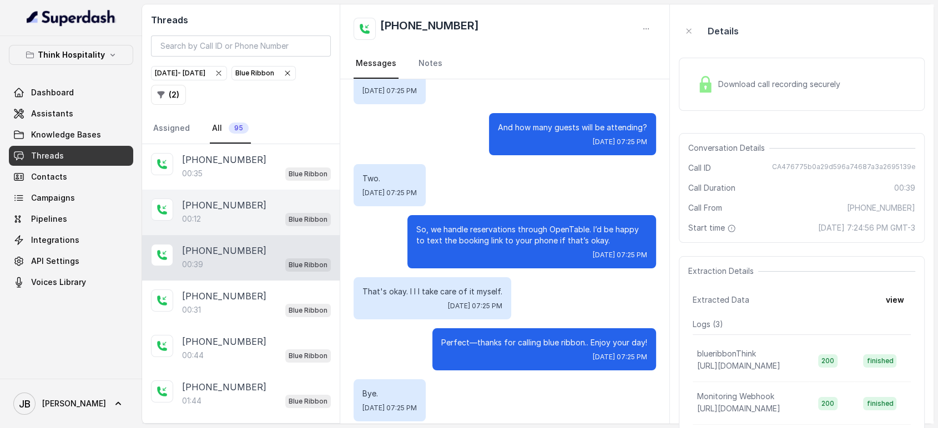
click at [235, 220] on div "00:12 Blue Ribbon" at bounding box center [256, 219] width 149 height 14
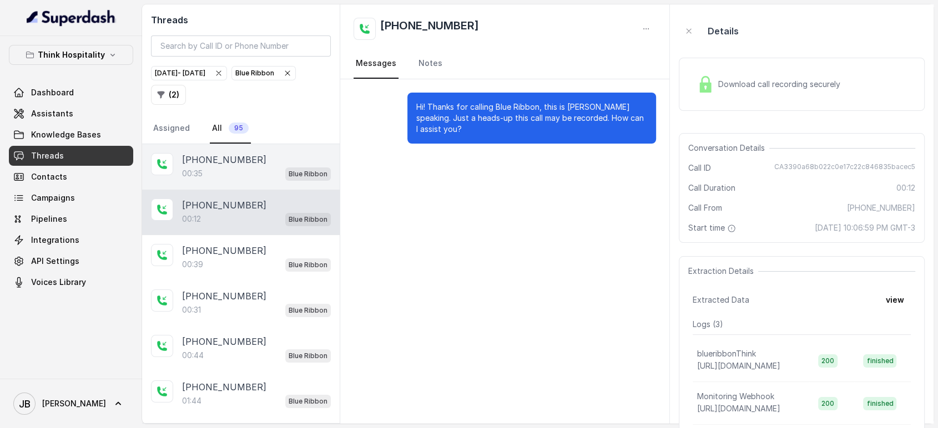
click at [202, 176] on p "00:35" at bounding box center [192, 173] width 21 height 11
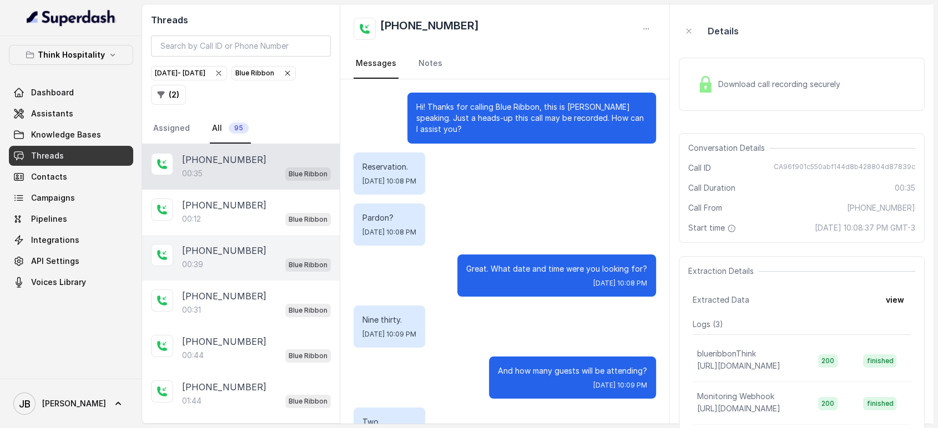
scroll to position [101, 0]
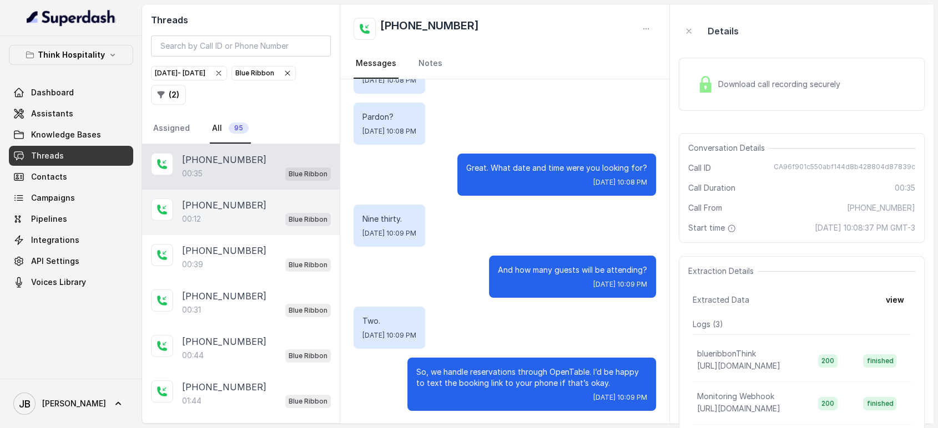
click at [189, 202] on p "[PHONE_NUMBER]" at bounding box center [224, 205] width 84 height 13
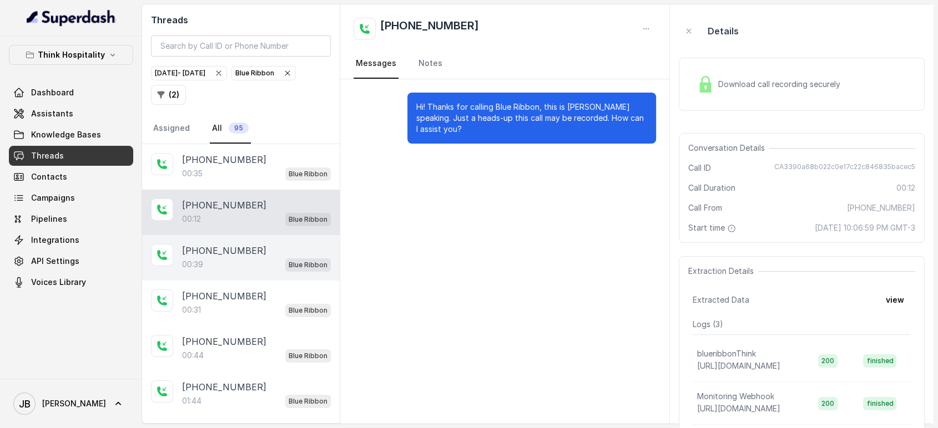
click at [214, 240] on div "[PHONE_NUMBER]:39 Blue Ribbon" at bounding box center [241, 257] width 198 height 45
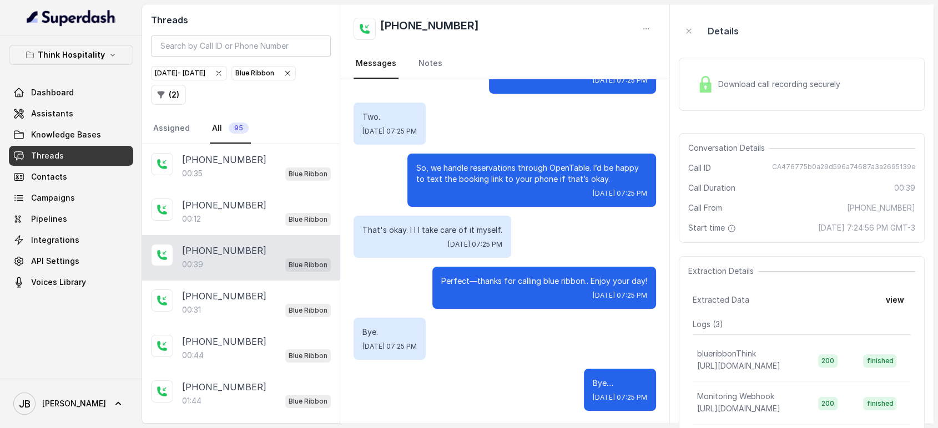
scroll to position [204, 0]
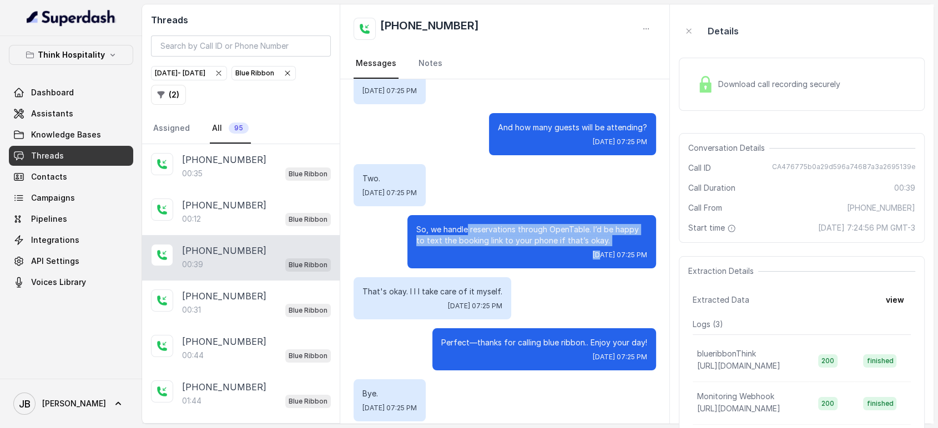
drag, startPoint x: 457, startPoint y: 225, endPoint x: 555, endPoint y: 249, distance: 100.9
click at [555, 249] on div "So, we handle reservations through OpenTable. I’d be happy to text the booking …" at bounding box center [531, 241] width 249 height 53
click at [570, 239] on p "So, we handle reservations through OpenTable. I’d be happy to text the booking …" at bounding box center [531, 235] width 231 height 22
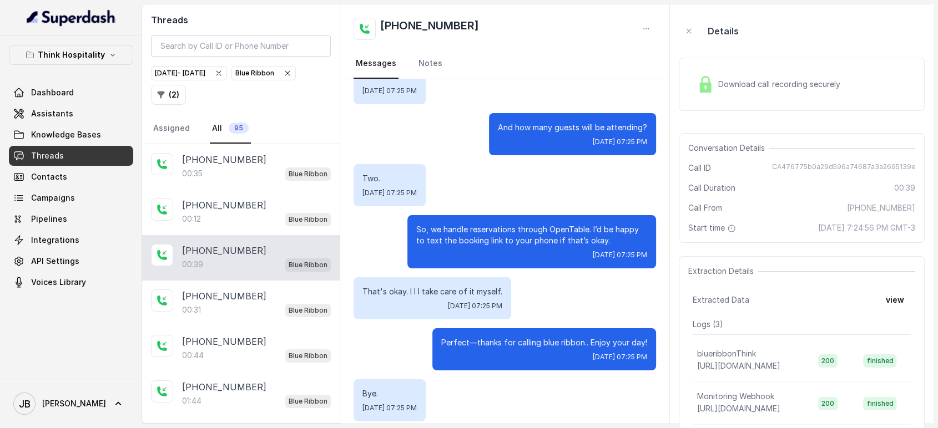
click at [433, 292] on p "That's okay. I I I take care of it myself." at bounding box center [432, 291] width 140 height 11
click at [433, 293] on p "That's okay. I I I take care of it myself." at bounding box center [432, 291] width 140 height 11
drag, startPoint x: 493, startPoint y: 234, endPoint x: 483, endPoint y: 242, distance: 12.6
click at [488, 236] on p "So, we handle reservations through OpenTable. I’d be happy to text the booking …" at bounding box center [531, 235] width 231 height 22
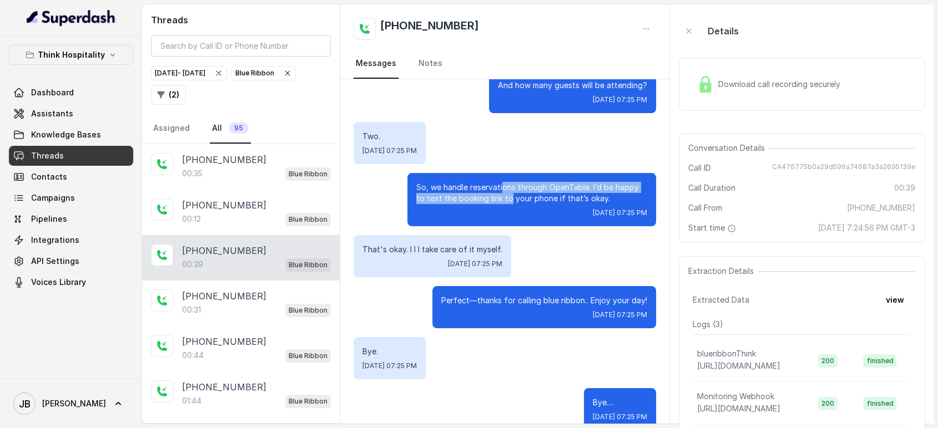
scroll to position [265, 0]
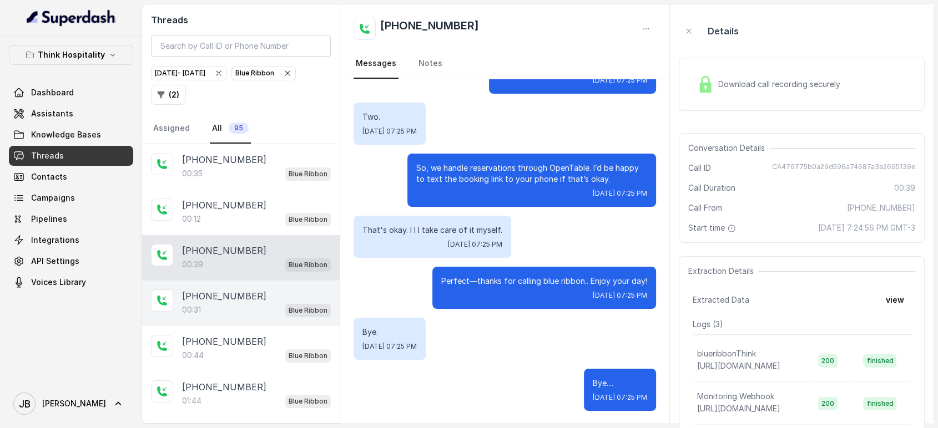
click at [268, 284] on div "[PHONE_NUMBER]:31 Blue Ribbon" at bounding box center [241, 303] width 198 height 45
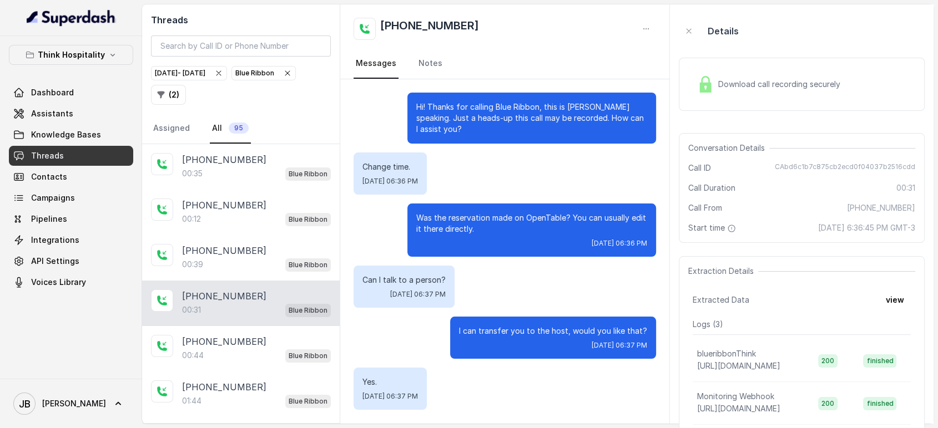
click at [453, 220] on p "Was the reservation made on OpenTable? You can usually edit it there directly." at bounding box center [531, 223] width 231 height 22
click at [453, 221] on p "Was the reservation made on OpenTable? You can usually edit it there directly." at bounding box center [531, 223] width 231 height 22
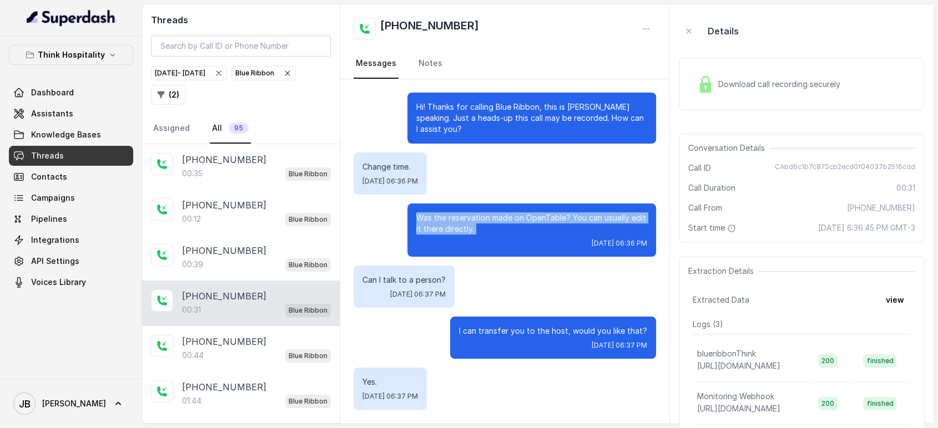
click at [454, 222] on p "Was the reservation made on OpenTable? You can usually edit it there directly." at bounding box center [531, 223] width 231 height 22
click at [477, 236] on div "Was the reservation made on OpenTable? You can usually edit it there directly. …" at bounding box center [531, 230] width 249 height 53
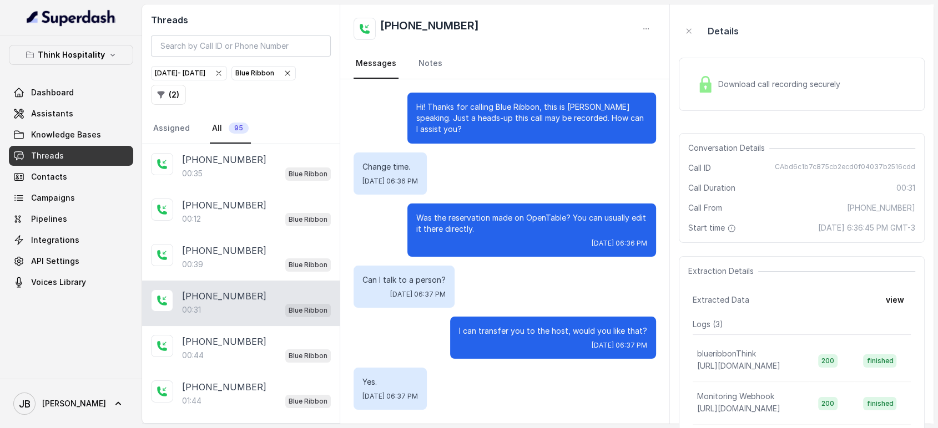
click at [774, 76] on div "Download call recording securely" at bounding box center [768, 85] width 152 height 26
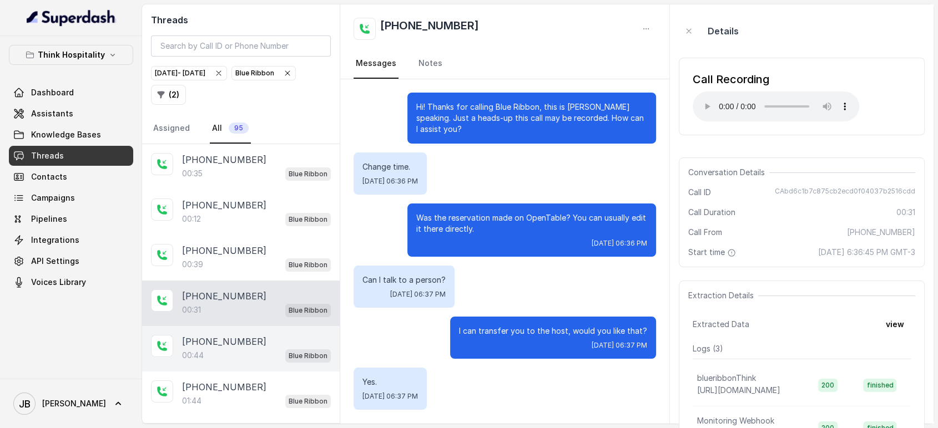
click at [231, 356] on div "00:44 Blue Ribbon" at bounding box center [256, 355] width 149 height 14
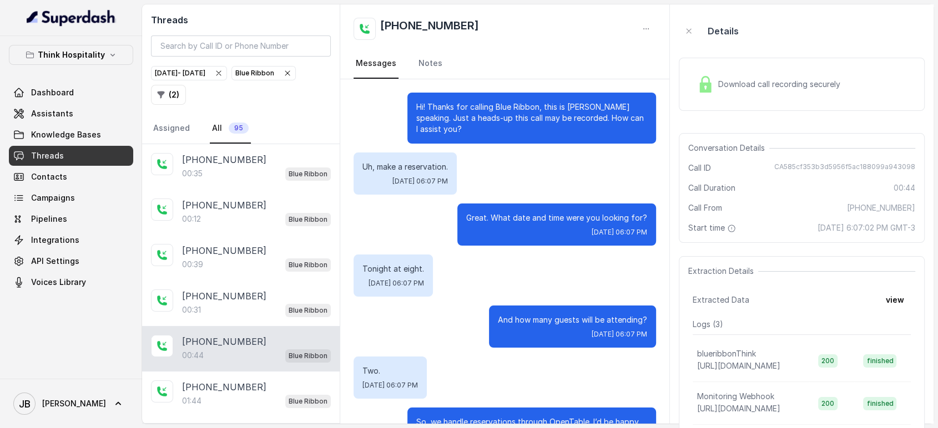
scroll to position [174, 0]
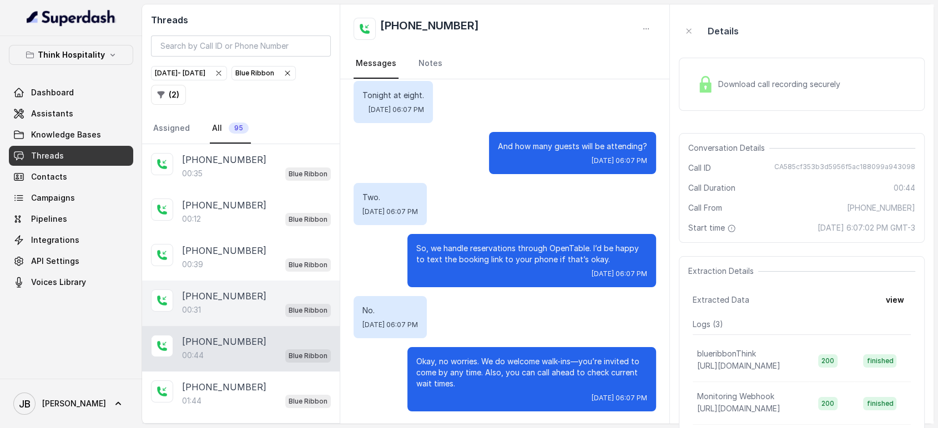
click at [200, 290] on p "[PHONE_NUMBER]" at bounding box center [224, 296] width 84 height 13
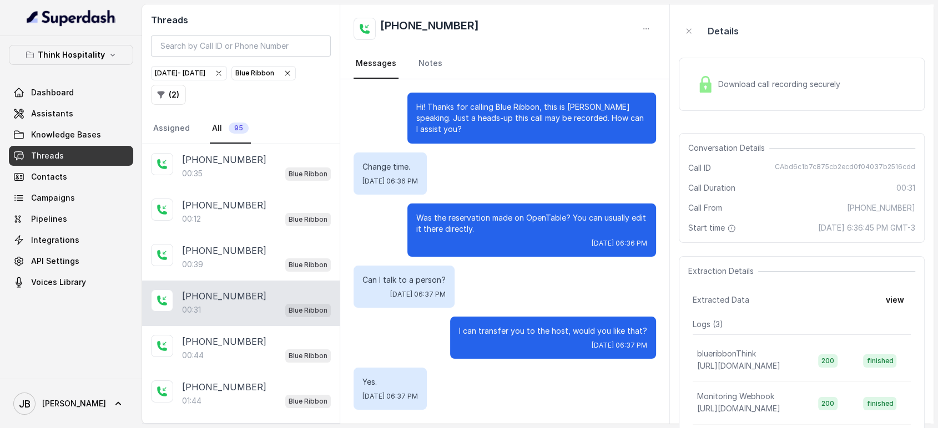
click at [813, 70] on div "Download call recording securely" at bounding box center [802, 84] width 246 height 53
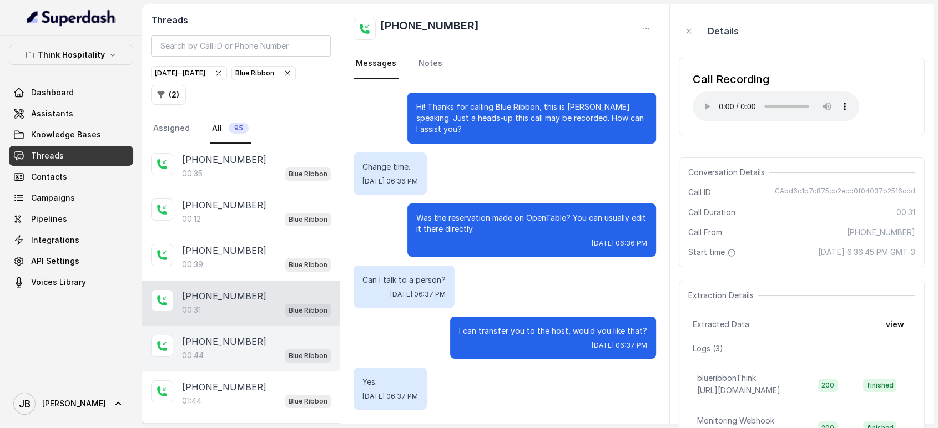
click at [193, 346] on p "[PHONE_NUMBER]" at bounding box center [224, 341] width 84 height 13
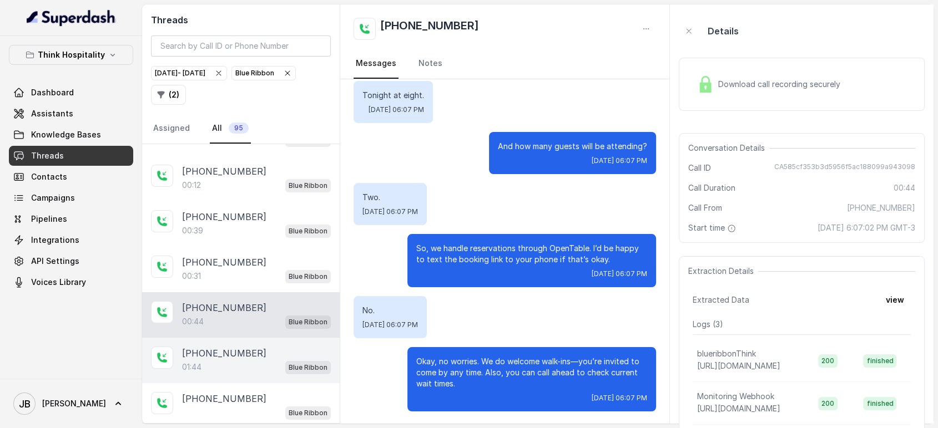
scroll to position [62, 0]
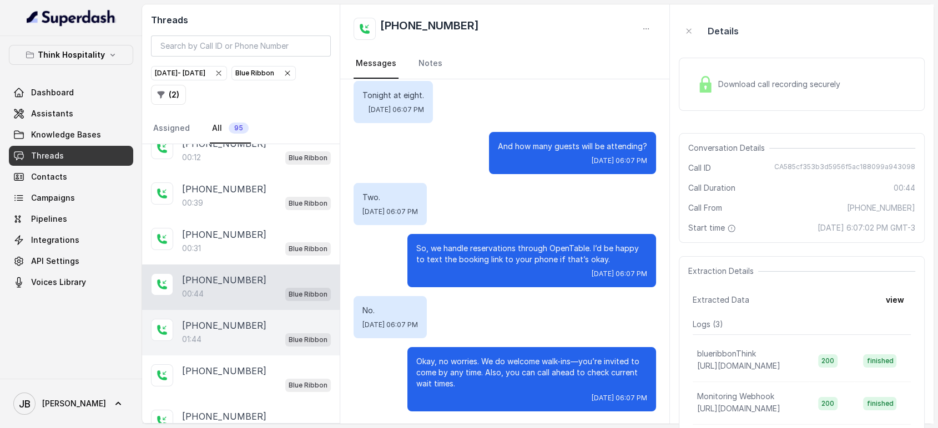
click at [234, 319] on p "[PHONE_NUMBER]" at bounding box center [224, 325] width 84 height 13
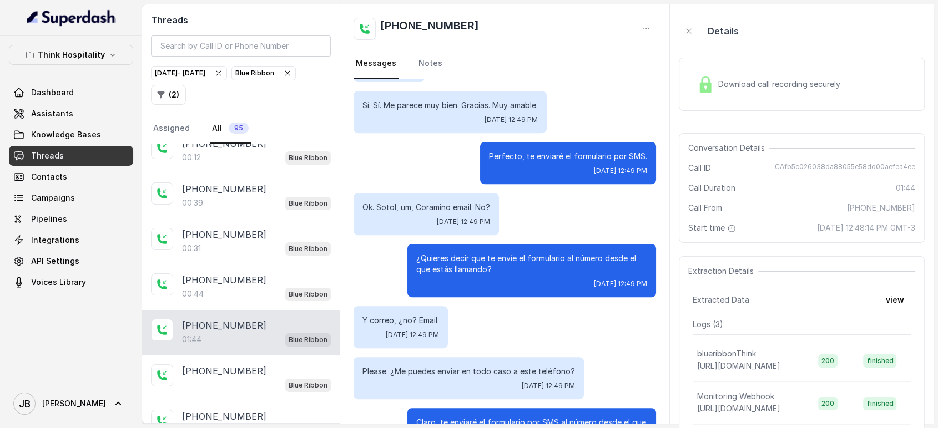
scroll to position [515, 0]
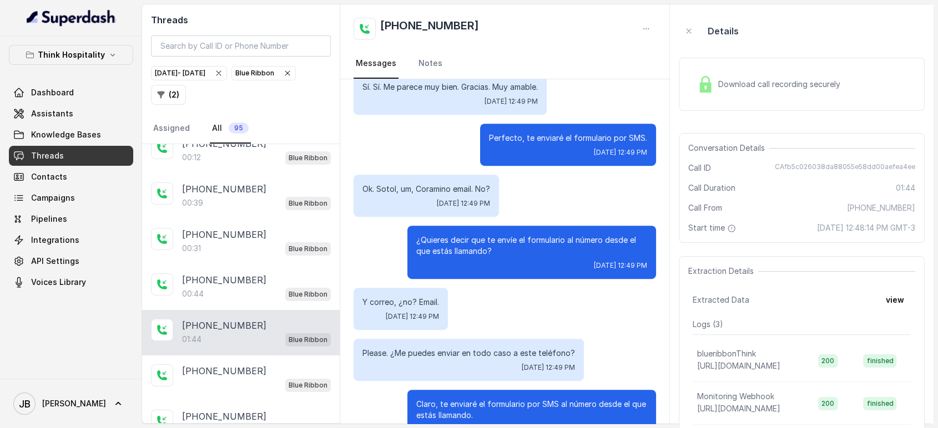
drag, startPoint x: 462, startPoint y: 236, endPoint x: 516, endPoint y: 242, distance: 54.8
click at [516, 243] on p "¿Quieres decir que te envíe el formulario al número desde el que estás llamando?" at bounding box center [531, 246] width 231 height 22
click at [516, 242] on p "¿Quieres decir que te envíe el formulario al número desde el que estás llamando?" at bounding box center [531, 246] width 231 height 22
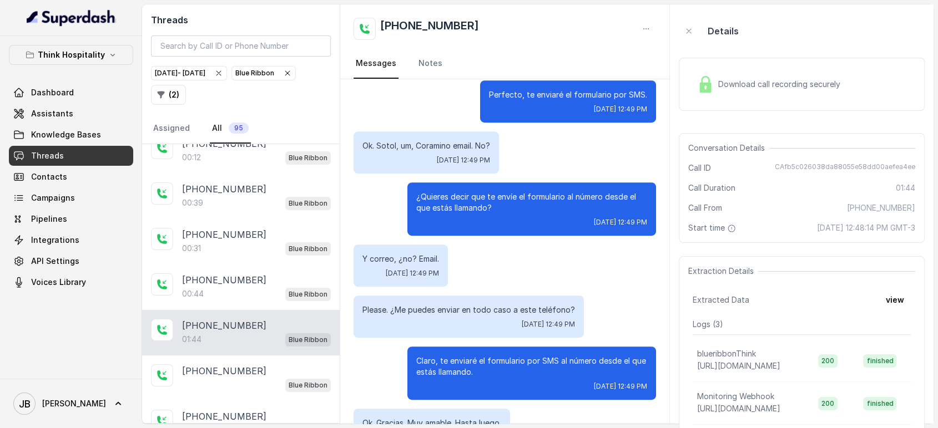
scroll to position [577, 0]
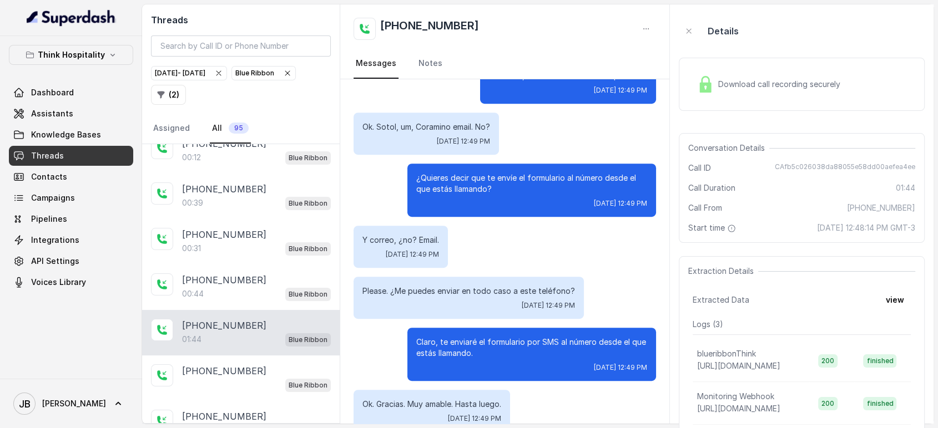
click at [407, 286] on p "Please. ¿Me puedes enviar en todo caso a este teléfono?" at bounding box center [468, 291] width 212 height 11
click at [470, 226] on div "Y correo, ¿no? Email. [DATE] 12:49 PM" at bounding box center [504, 247] width 302 height 42
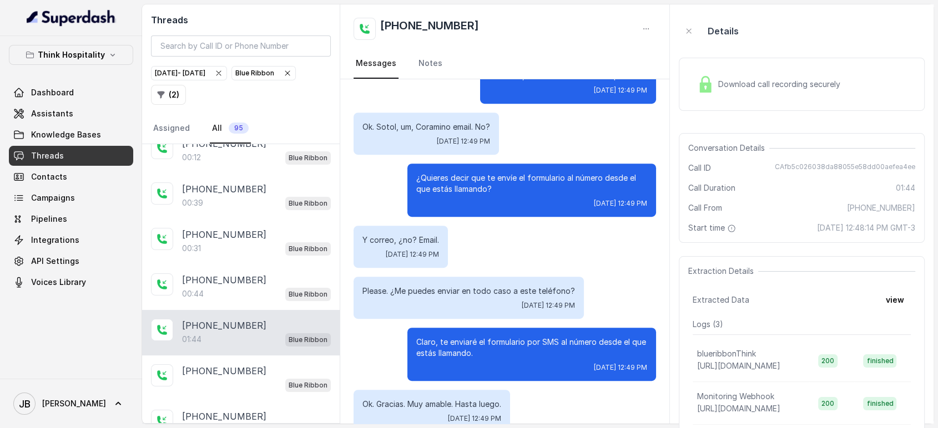
scroll to position [639, 0]
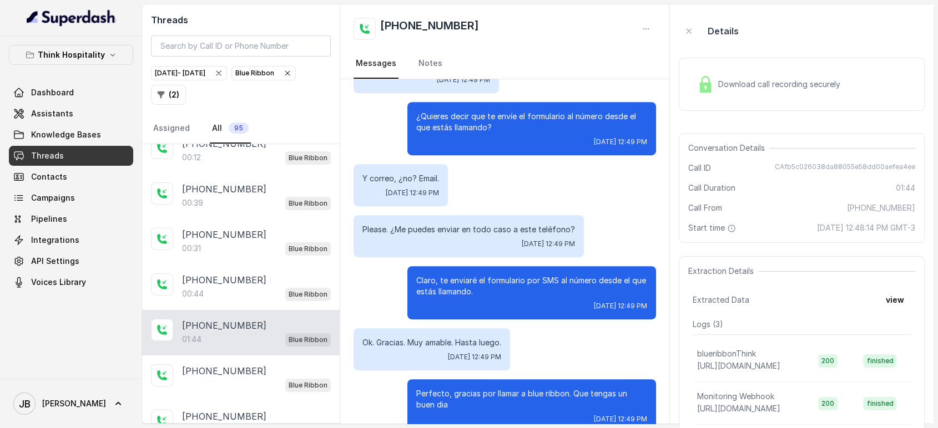
click at [460, 275] on p "Claro, te enviaré el formulario por SMS al número desde el que estás llamando." at bounding box center [531, 286] width 231 height 22
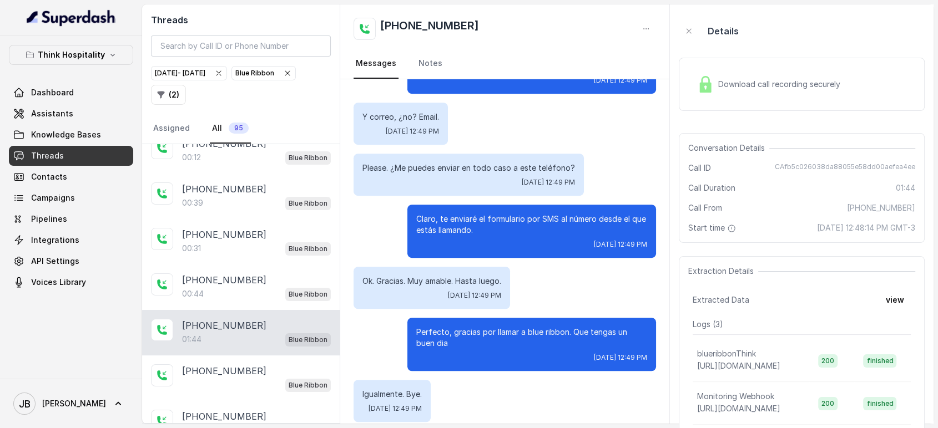
click at [477, 318] on div "Perfecto, gracias por llamar a blue ribbon. Que tengas un buen dia [DATE] 12:49…" at bounding box center [531, 344] width 249 height 53
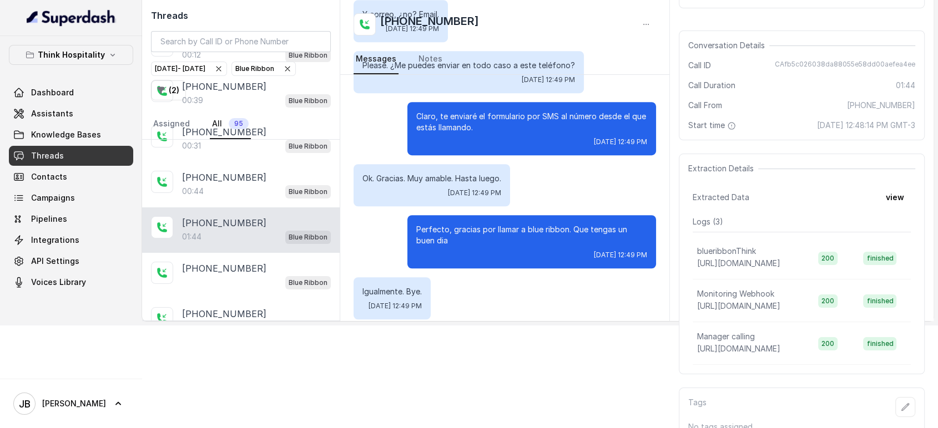
scroll to position [123, 0]
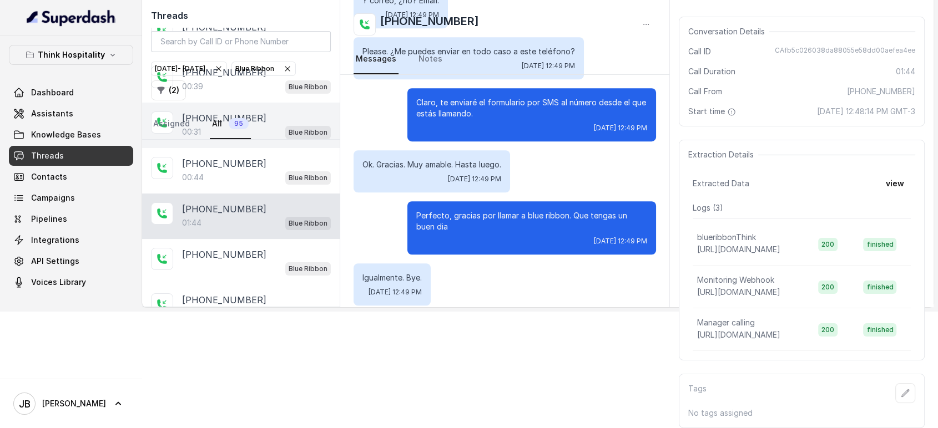
click at [249, 261] on div "Blue Ribbon" at bounding box center [256, 268] width 149 height 14
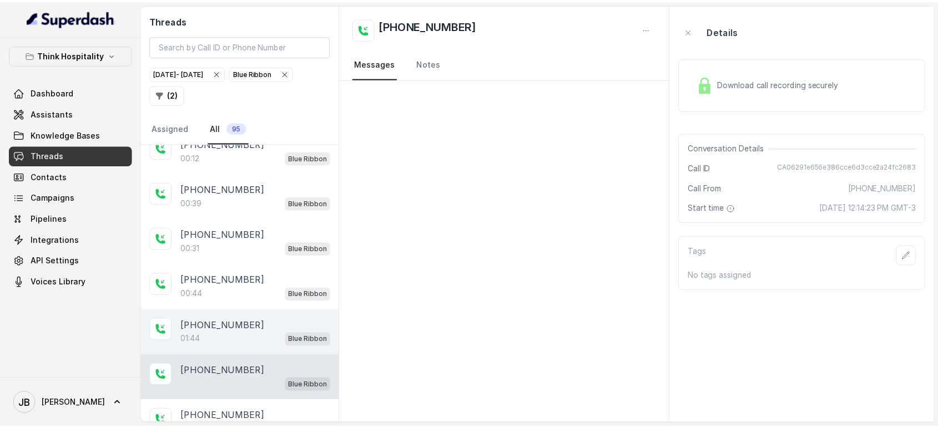
scroll to position [123, 0]
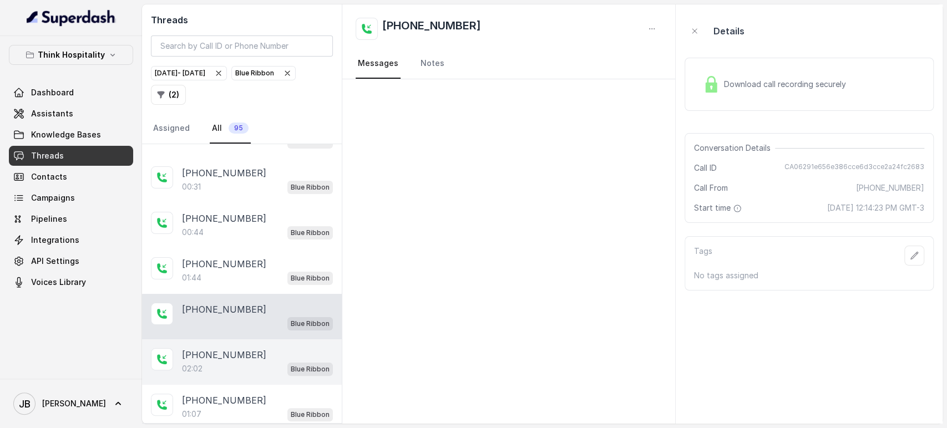
click at [239, 348] on p "[PHONE_NUMBER]" at bounding box center [224, 354] width 84 height 13
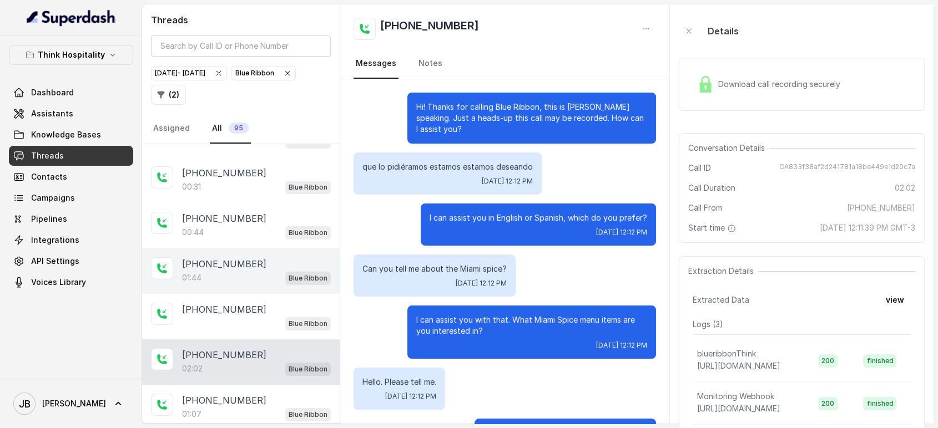
scroll to position [554, 0]
